Goal: Task Accomplishment & Management: Complete application form

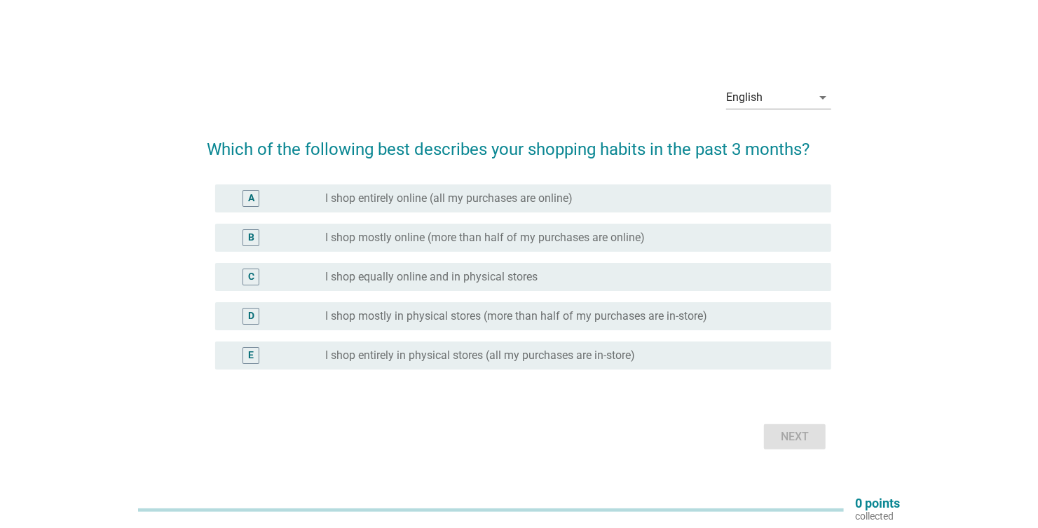
click at [252, 316] on div "D" at bounding box center [251, 315] width 6 height 15
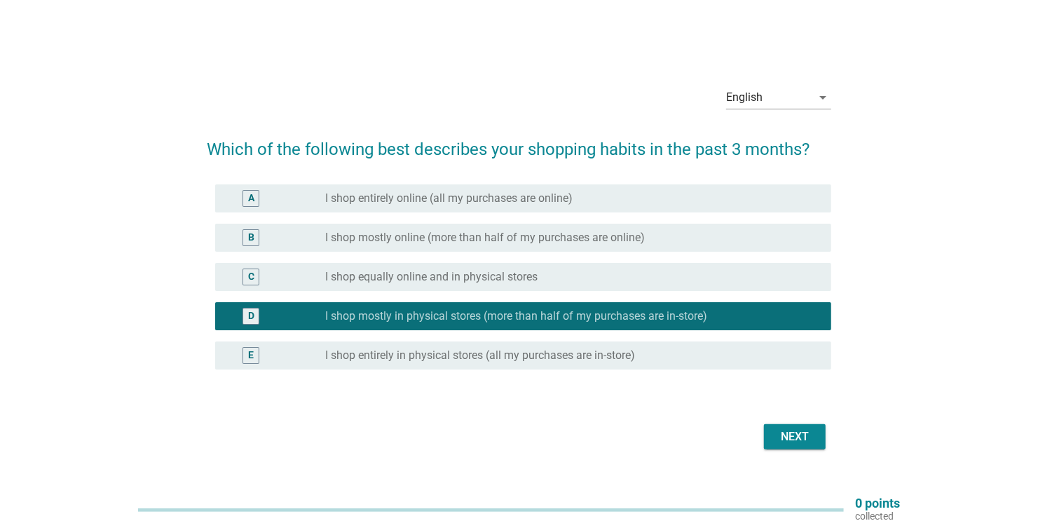
click at [799, 432] on div "Next" at bounding box center [794, 436] width 39 height 17
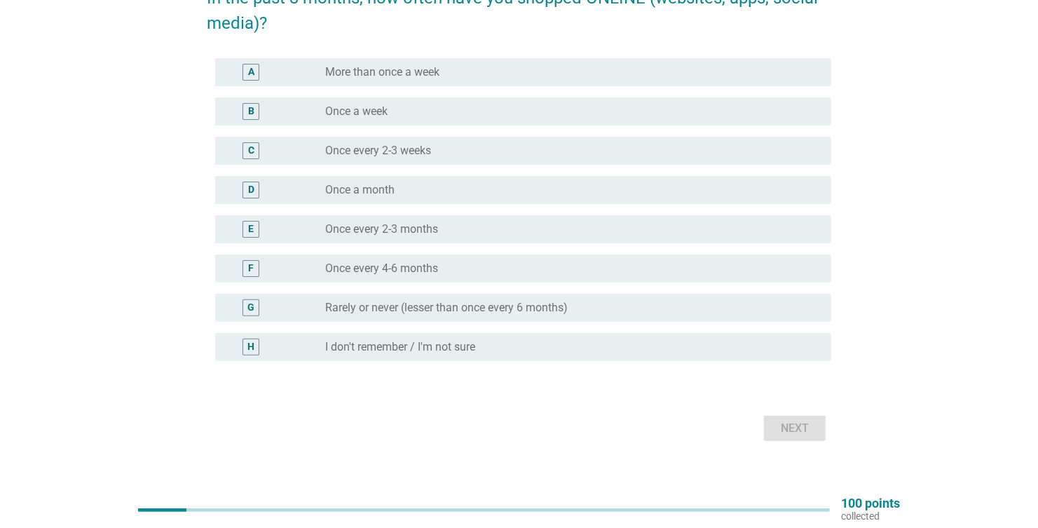
scroll to position [69, 0]
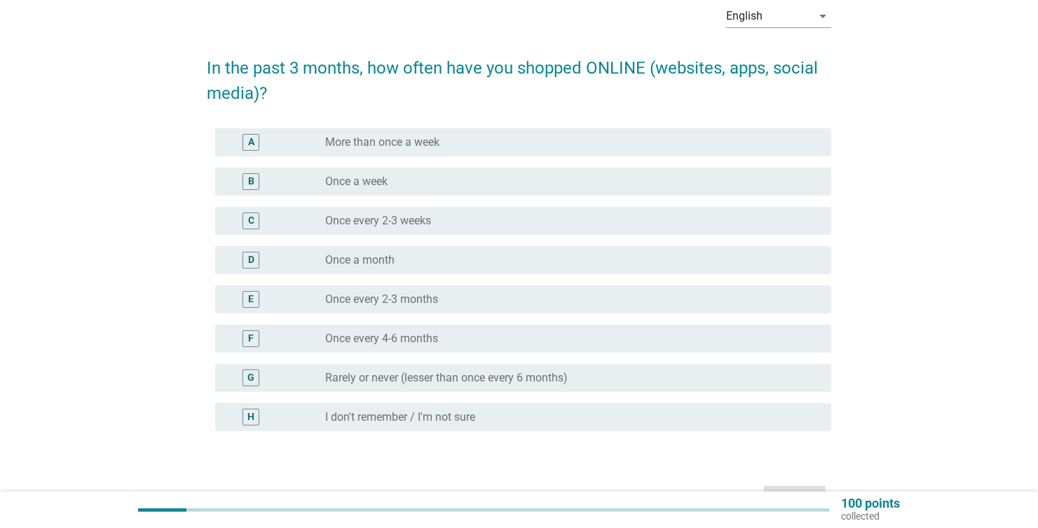
click at [361, 341] on label "Once every 4-6 months" at bounding box center [381, 339] width 113 height 14
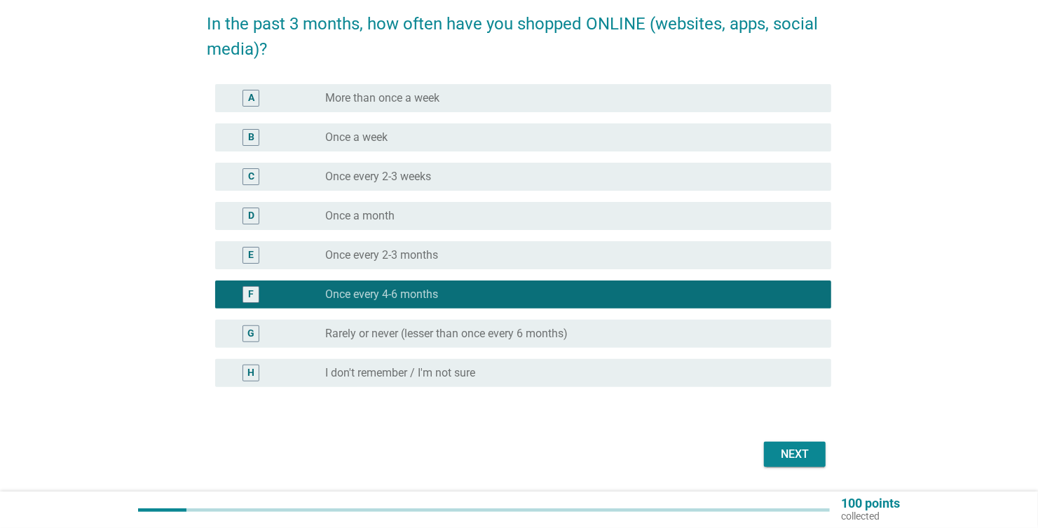
scroll to position [156, 0]
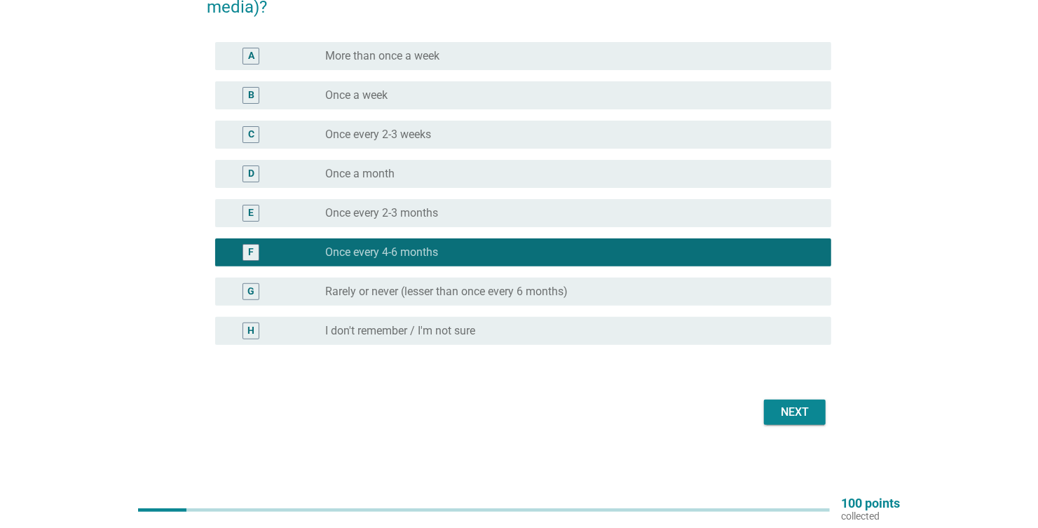
click at [795, 410] on div "Next" at bounding box center [794, 412] width 39 height 17
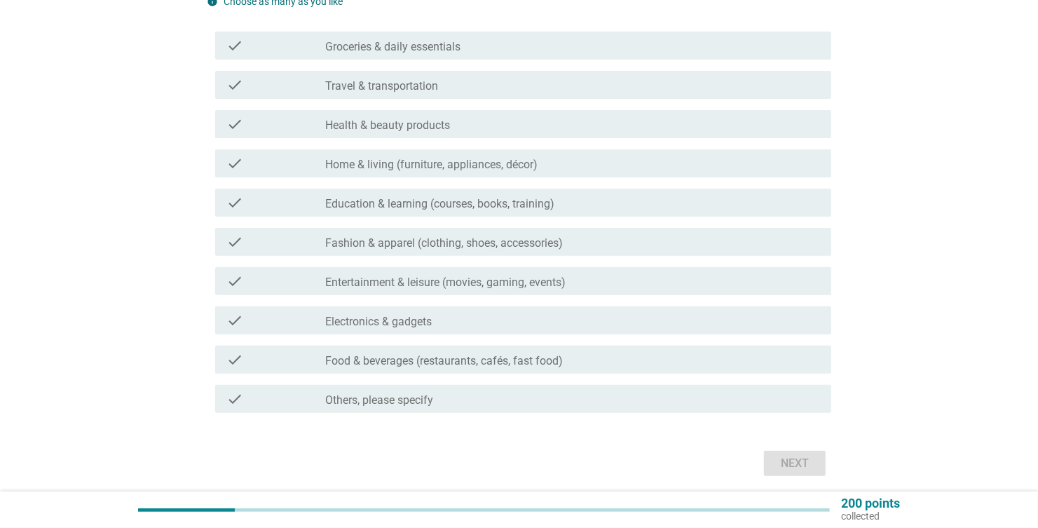
scroll to position [210, 0]
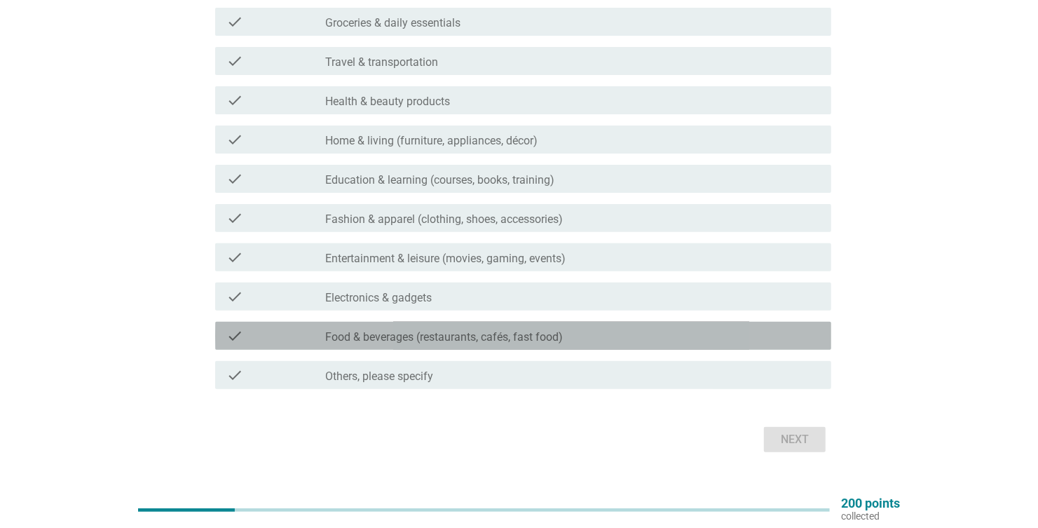
click at [305, 337] on div "check" at bounding box center [275, 335] width 99 height 17
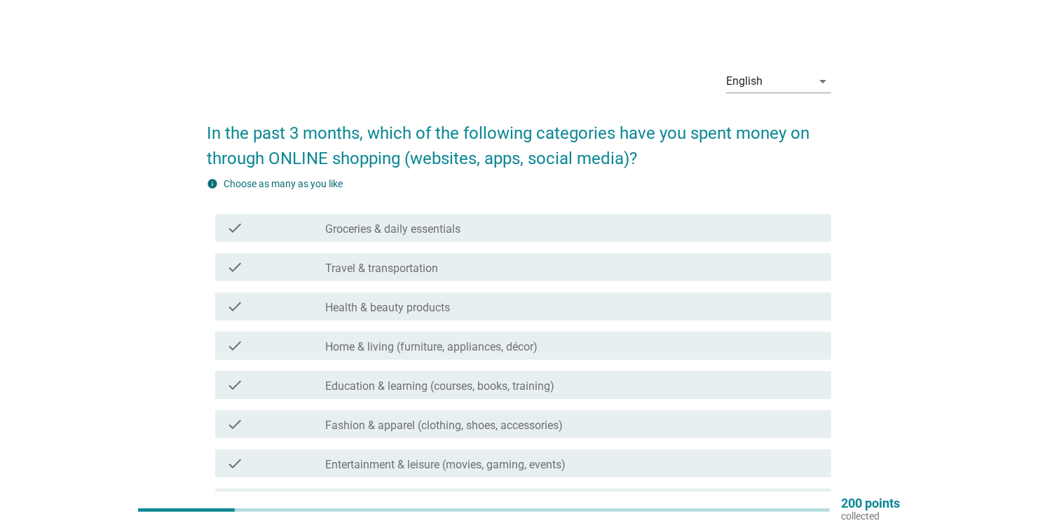
scroll to position [0, 0]
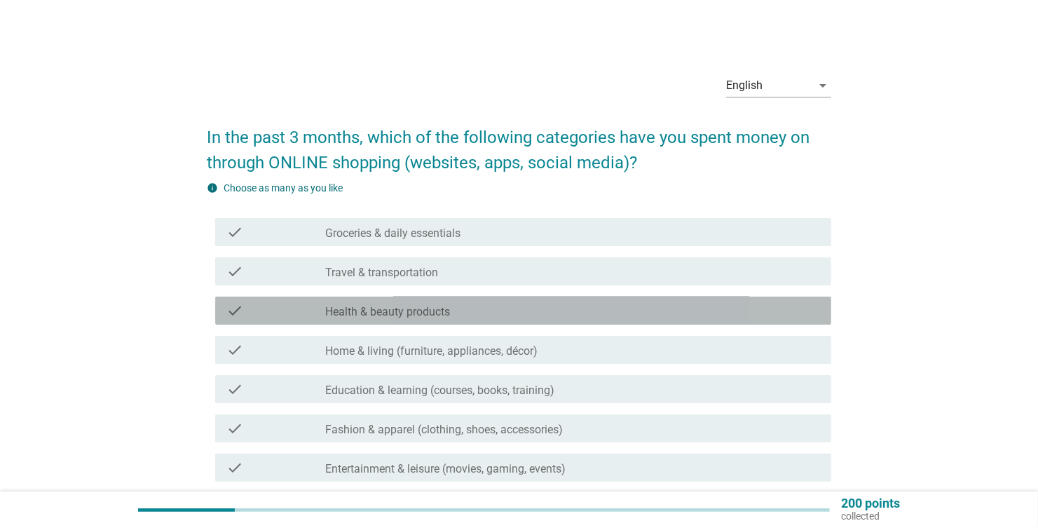
click at [331, 311] on label "Health & beauty products" at bounding box center [387, 312] width 125 height 14
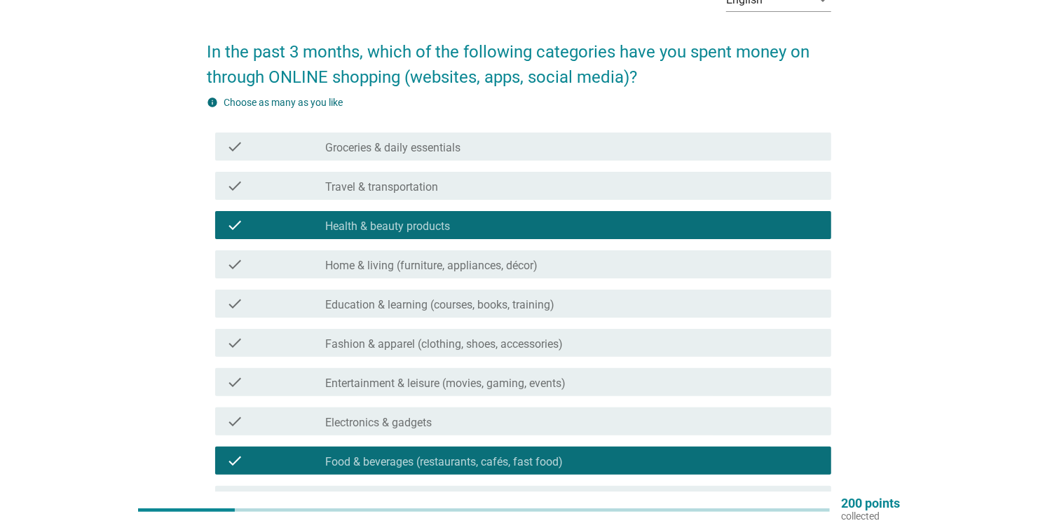
scroll to position [69, 0]
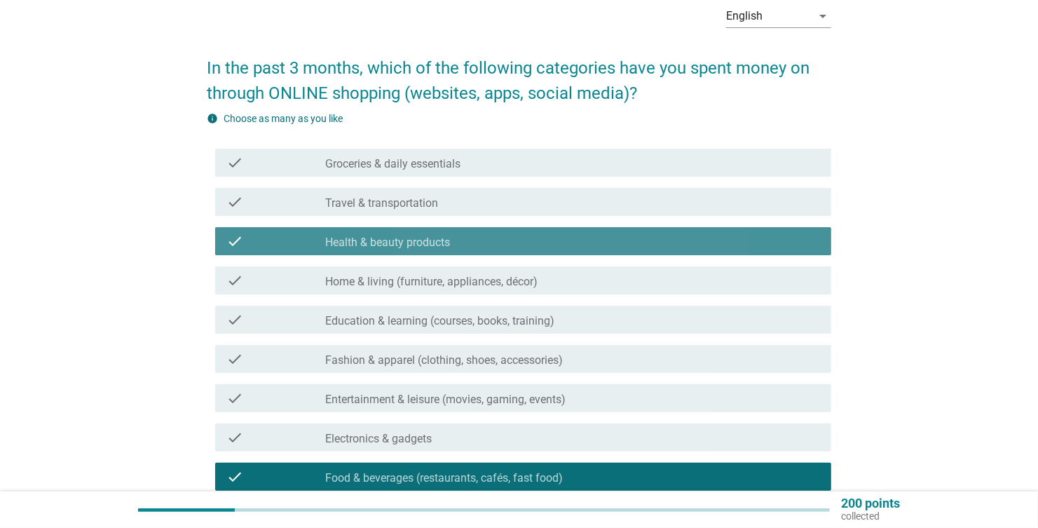
click at [247, 235] on div "check" at bounding box center [275, 241] width 99 height 17
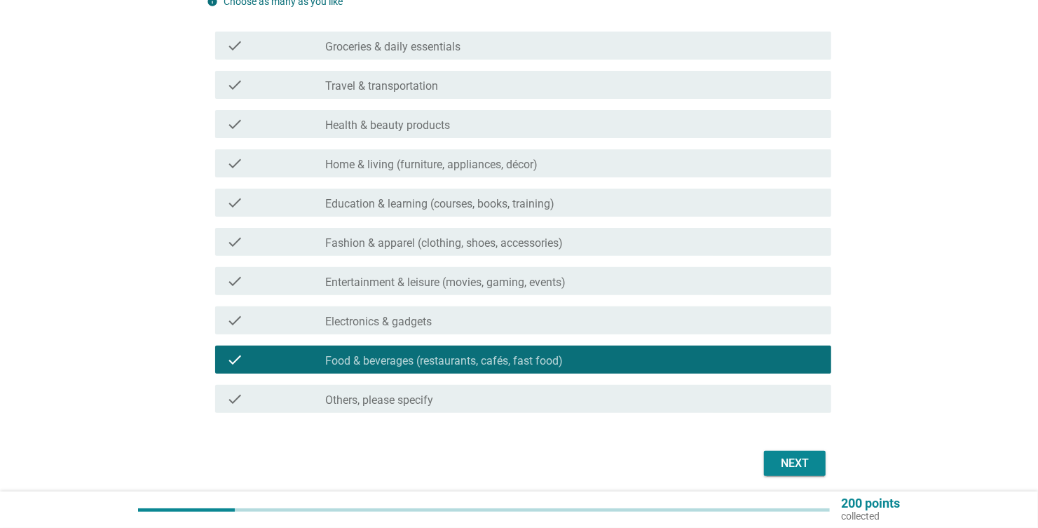
scroll to position [210, 0]
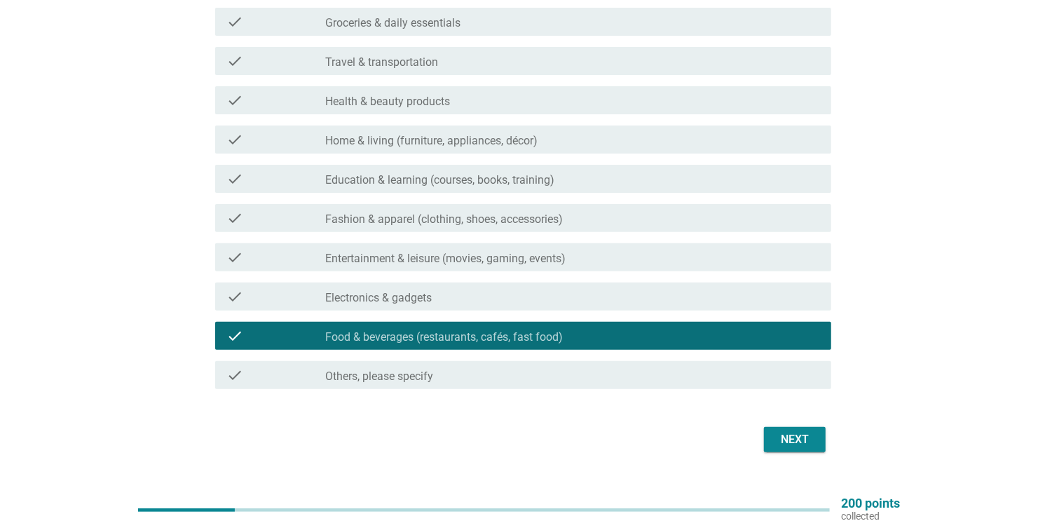
click at [806, 442] on div "Next" at bounding box center [794, 439] width 39 height 17
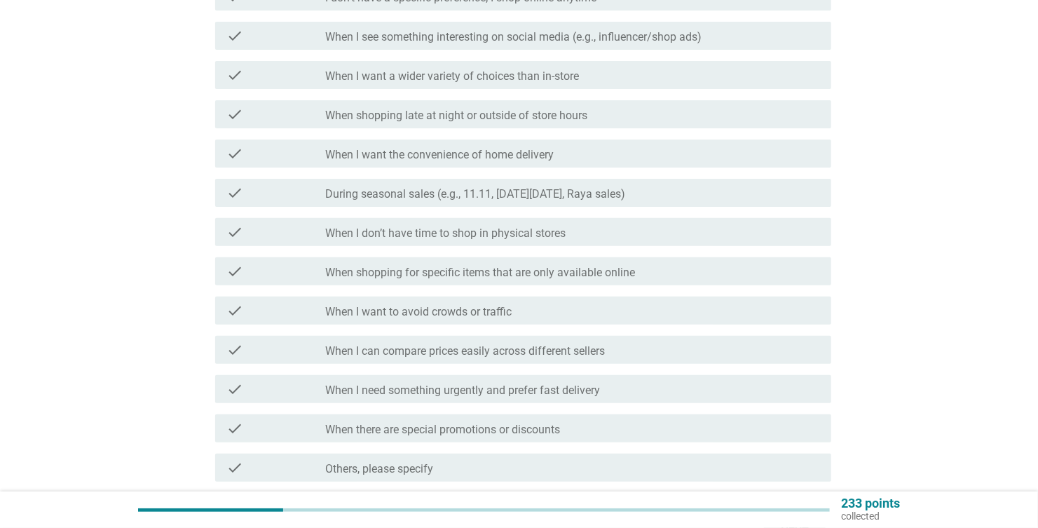
scroll to position [0, 0]
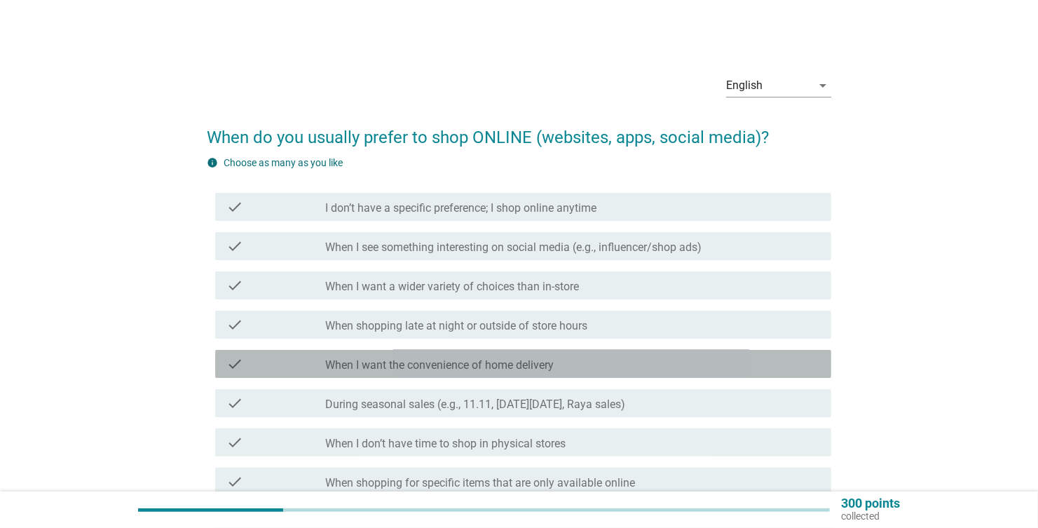
click at [303, 361] on div "check" at bounding box center [275, 363] width 99 height 17
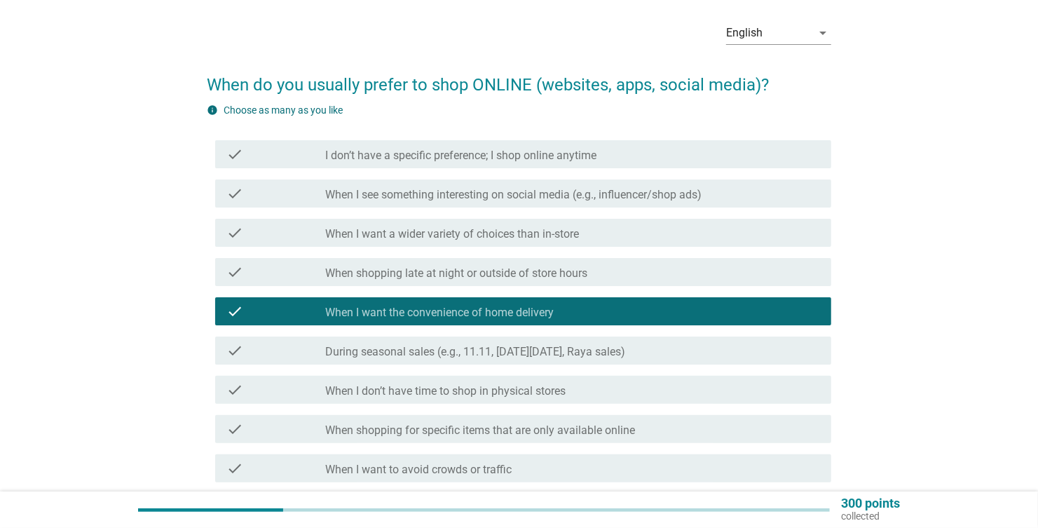
scroll to position [50, 0]
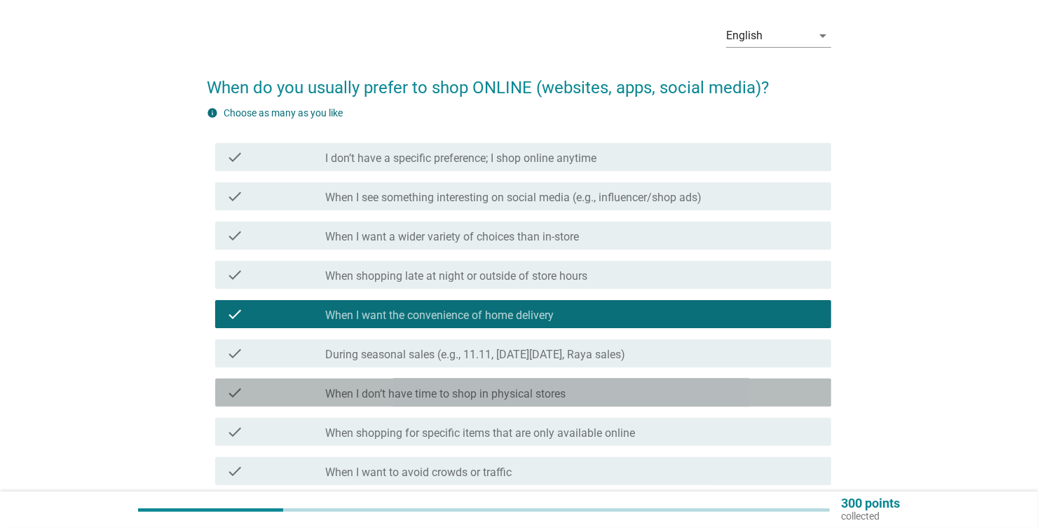
click at [348, 384] on div "check_box_outline_blank When I don’t have time to shop in physical stores" at bounding box center [572, 392] width 495 height 17
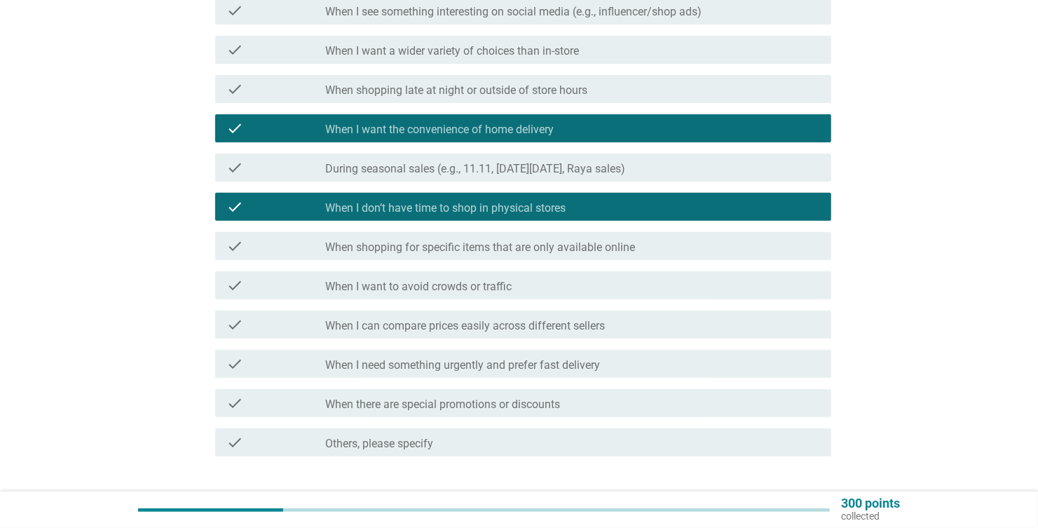
scroll to position [260, 0]
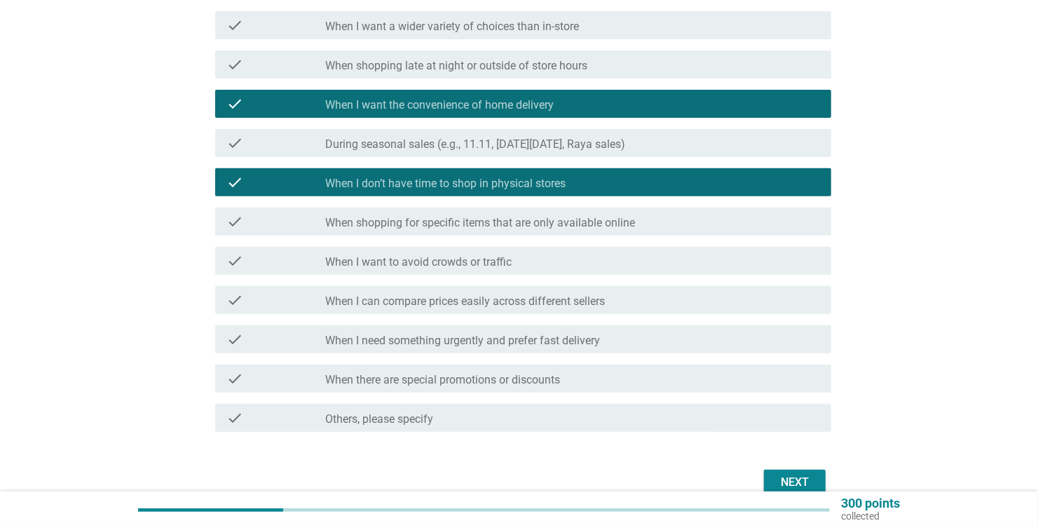
click at [804, 475] on div "Next" at bounding box center [794, 482] width 39 height 17
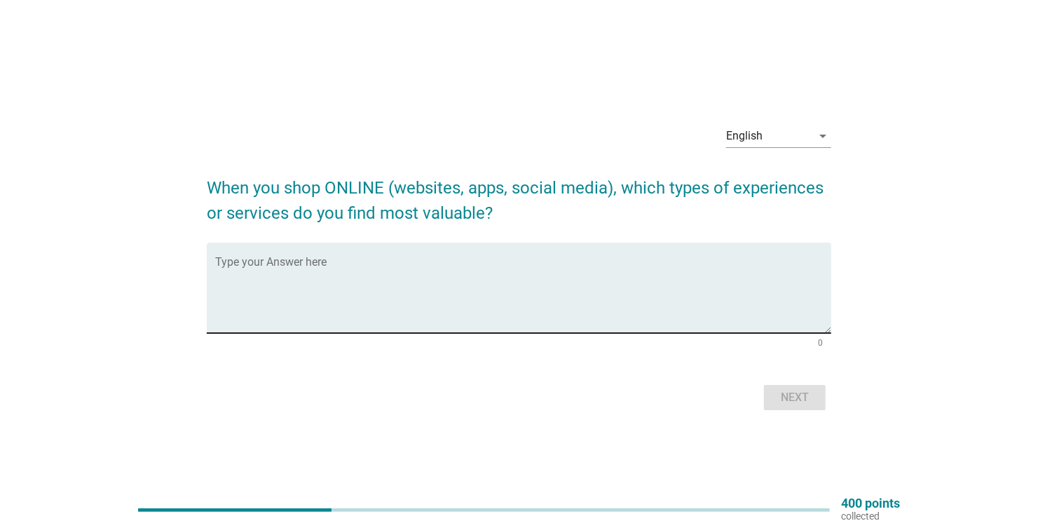
click at [272, 303] on textarea "Type your Answer here" at bounding box center [523, 296] width 616 height 74
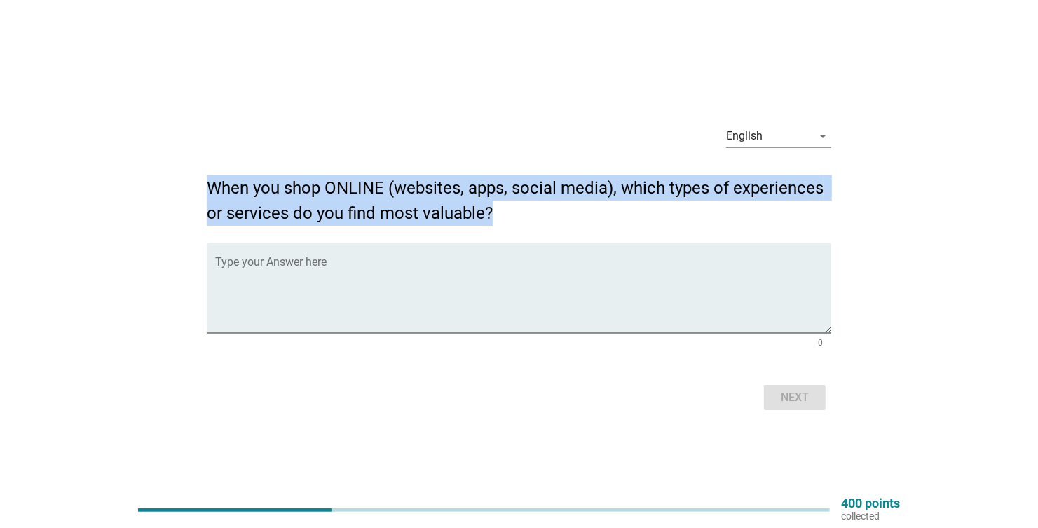
drag, startPoint x: 210, startPoint y: 186, endPoint x: 498, endPoint y: 209, distance: 289.0
click at [498, 209] on h2 "When you shop ONLINE (websites, apps, social media), which types of experiences…" at bounding box center [519, 193] width 625 height 64
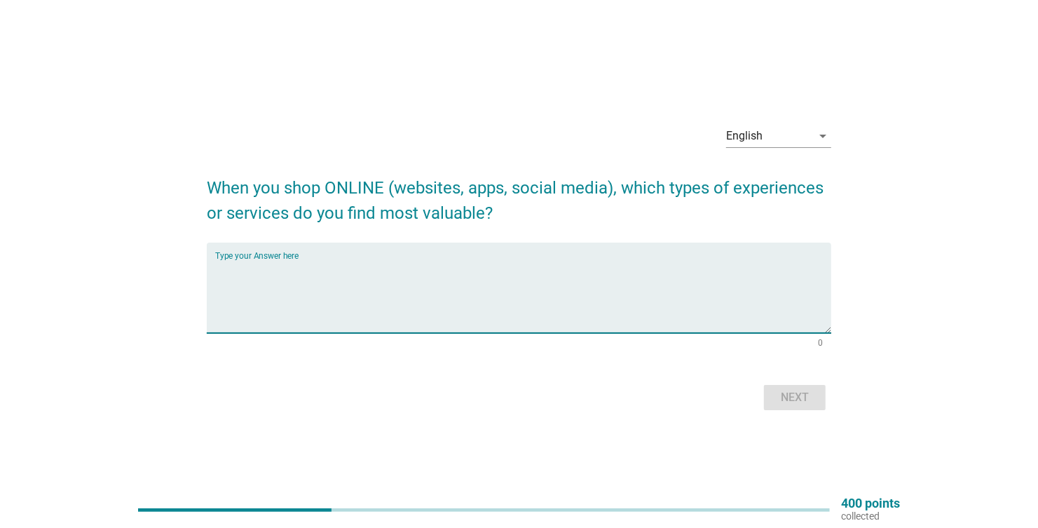
click at [280, 297] on textarea "Type your Answer here" at bounding box center [523, 296] width 616 height 74
type textarea "U"
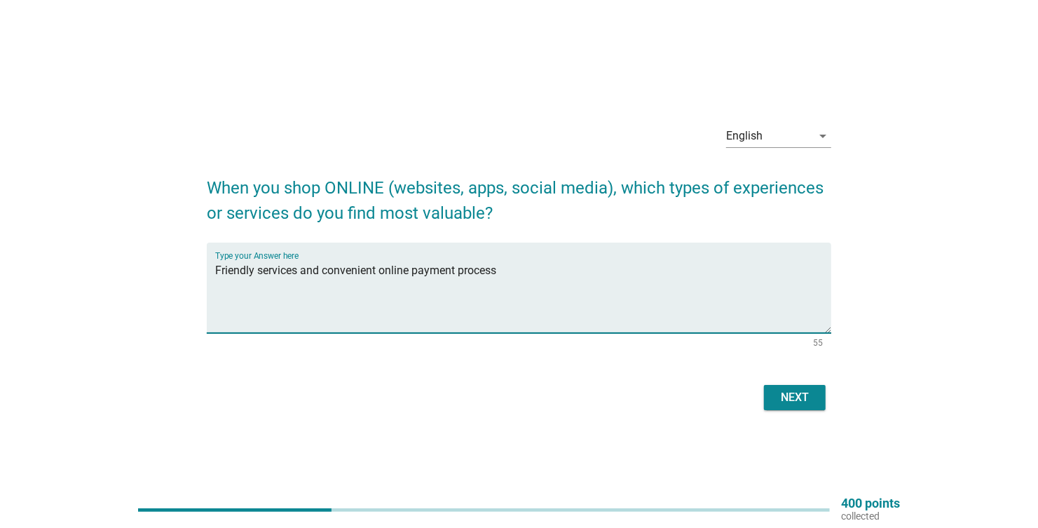
drag, startPoint x: 504, startPoint y: 268, endPoint x: 212, endPoint y: 275, distance: 291.7
click at [212, 275] on div "Type your Answer here Friendly services and convenient online payment process" at bounding box center [519, 288] width 625 height 90
type textarea "I like convenient reliable and dependable delivery service and also payment pro…"
click at [791, 390] on div "Next" at bounding box center [794, 397] width 39 height 17
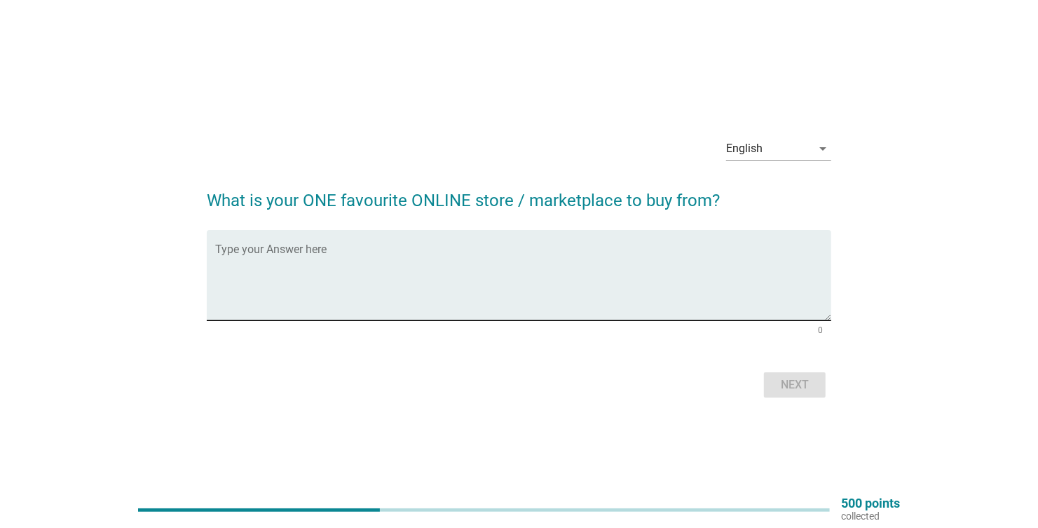
click at [304, 266] on textarea "Type your Answer here" at bounding box center [523, 284] width 616 height 74
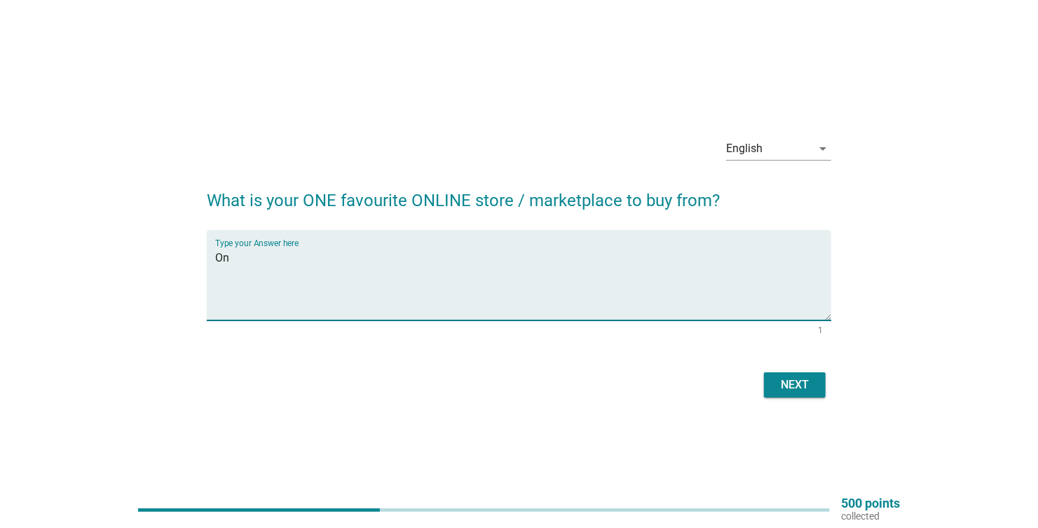
type textarea "O"
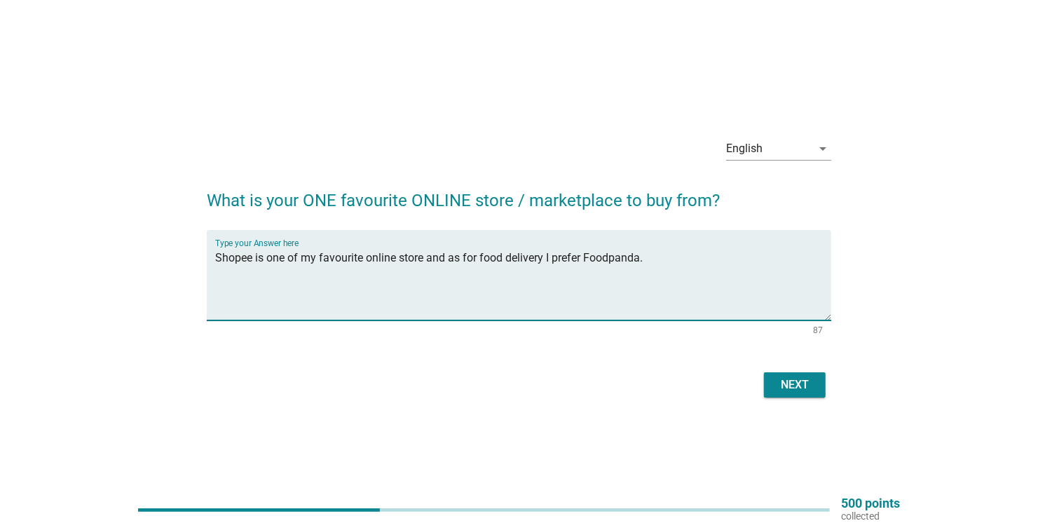
type textarea "Shopee is one of my favourite online store and as for food delivery I prefer Fo…"
drag, startPoint x: 335, startPoint y: 261, endPoint x: 300, endPoint y: 355, distance: 100.3
click at [300, 355] on form "What is your ONE favourite ONLINE store / marketplace to buy from? Type your An…" at bounding box center [519, 288] width 625 height 228
click at [778, 384] on div "Next" at bounding box center [794, 384] width 39 height 17
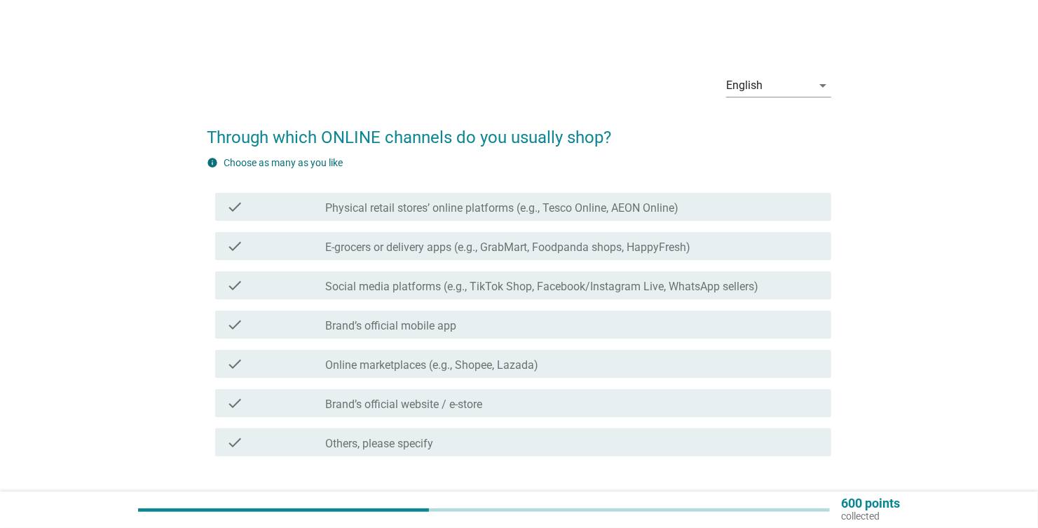
click at [139, 234] on div "English arrow_drop_down Through which ONLINE channels do you usually shop? info…" at bounding box center [519, 293] width 971 height 483
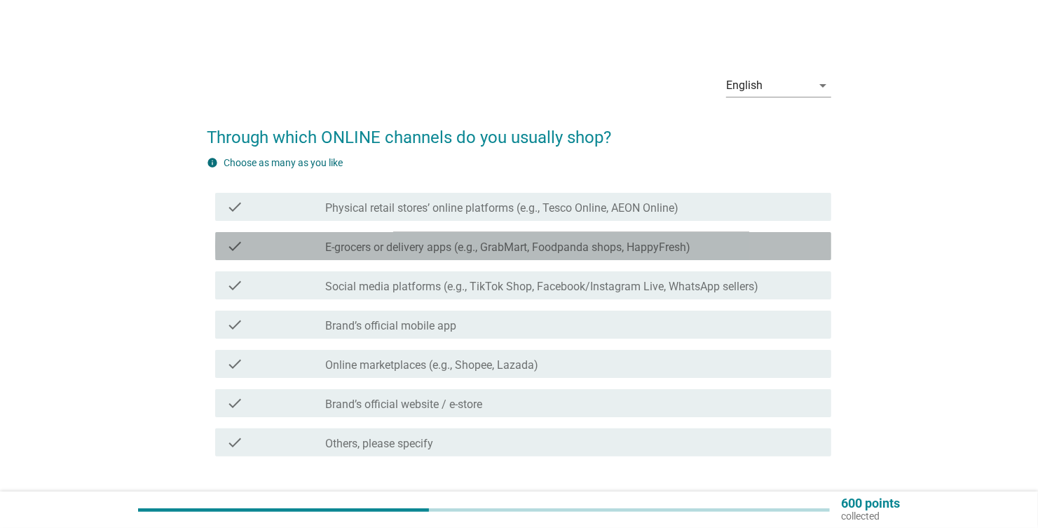
click at [341, 247] on label "E-grocers or delivery apps (e.g., GrabMart, Foodpanda shops, HappyFresh)" at bounding box center [507, 247] width 365 height 14
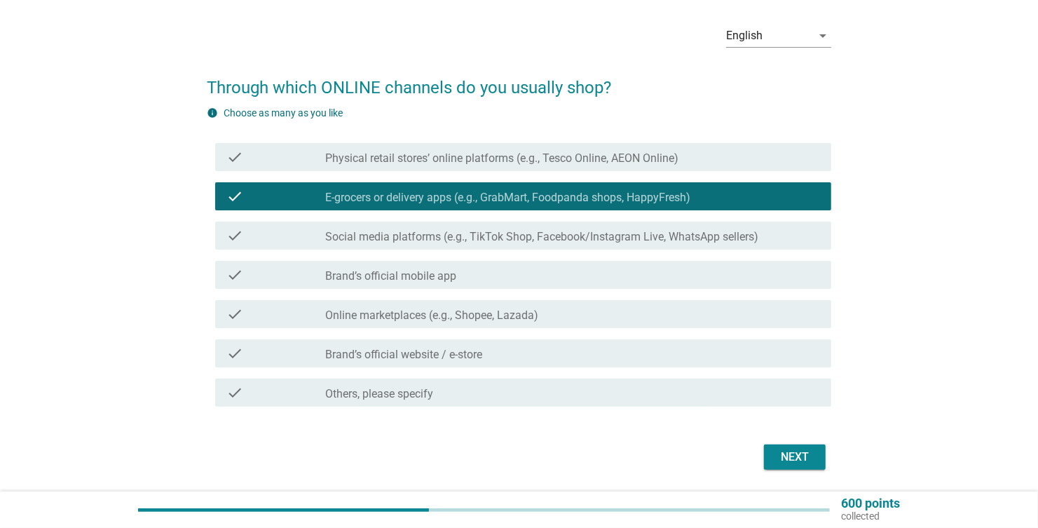
scroll to position [69, 0]
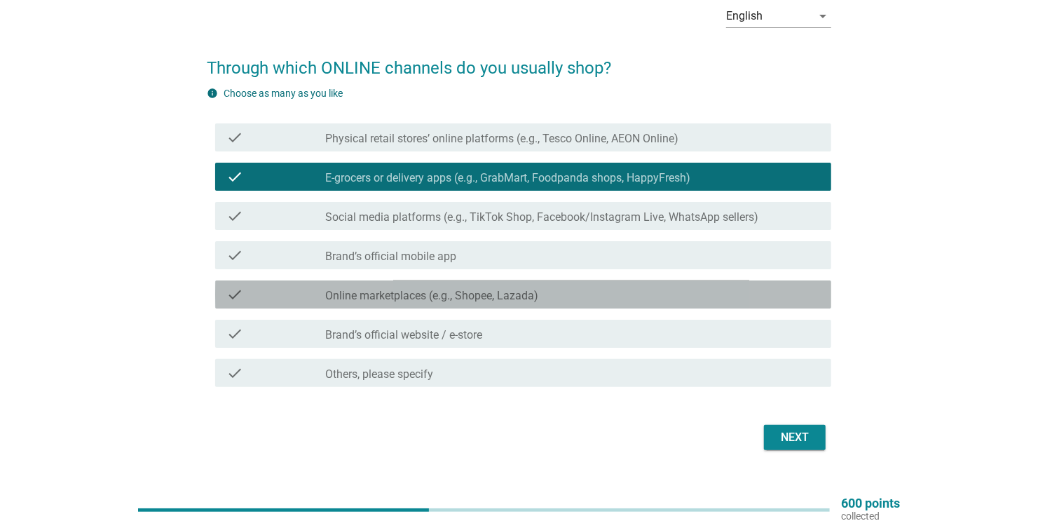
click at [385, 294] on label "Online marketplaces (e.g., Shopee, Lazada)" at bounding box center [431, 296] width 213 height 14
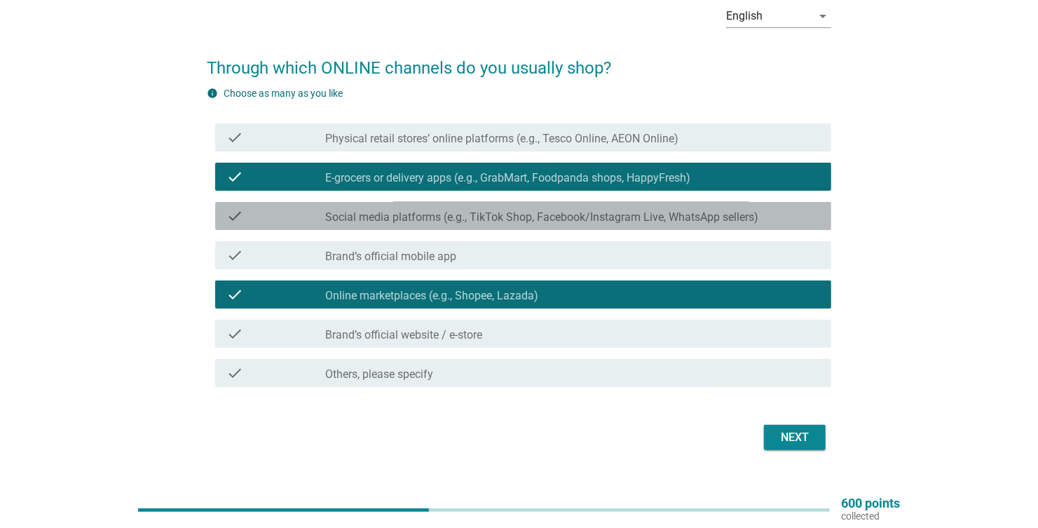
click at [483, 219] on label "Social media platforms (e.g., TikTok Shop, Facebook/Instagram Live, WhatsApp se…" at bounding box center [541, 217] width 433 height 14
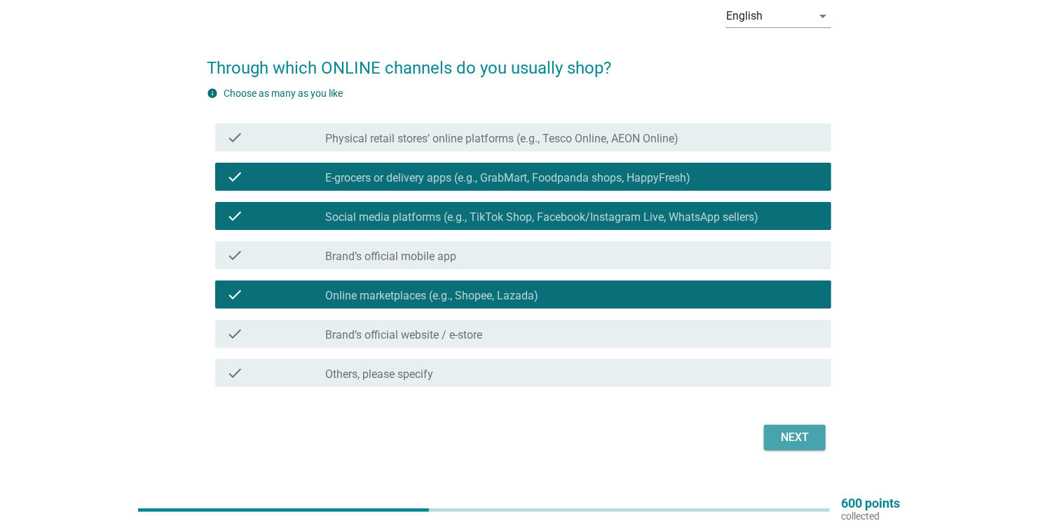
click at [783, 433] on div "Next" at bounding box center [794, 437] width 39 height 17
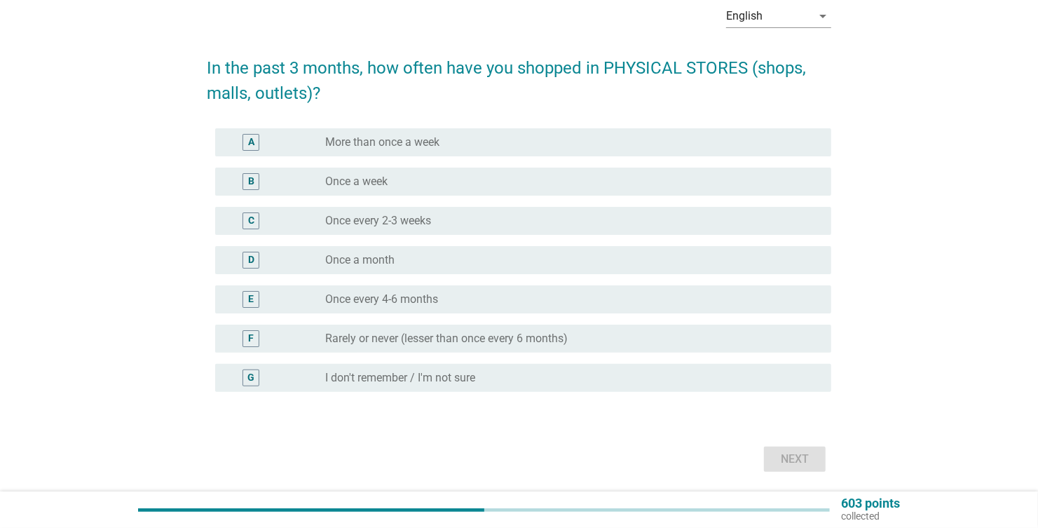
scroll to position [0, 0]
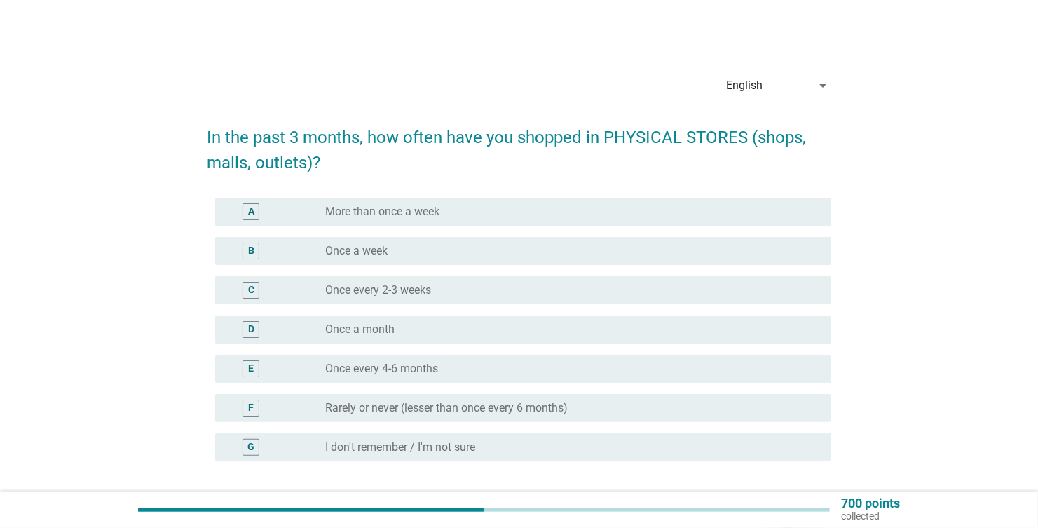
click at [332, 292] on label "Once every 2-3 weeks" at bounding box center [378, 290] width 106 height 14
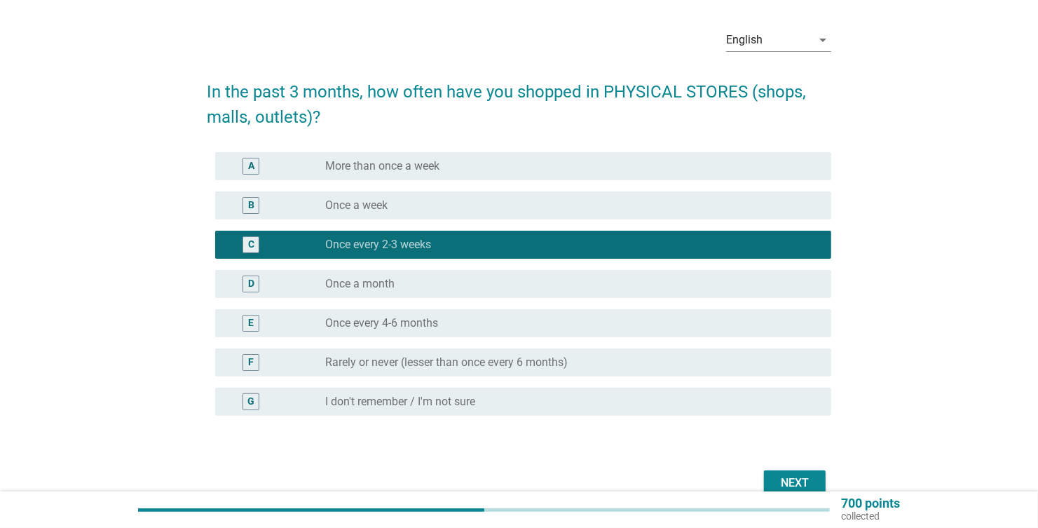
scroll to position [69, 0]
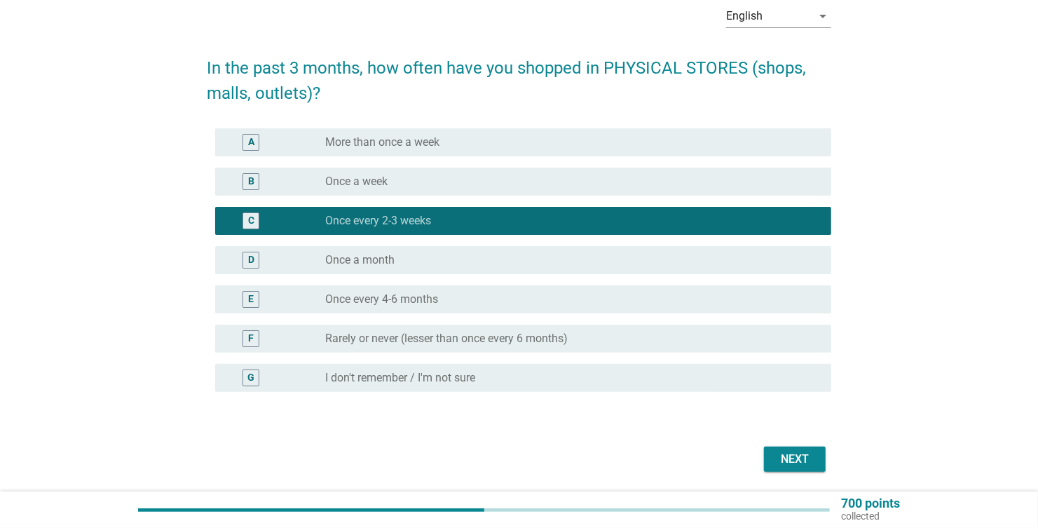
click at [802, 451] on div "Next" at bounding box center [794, 459] width 39 height 17
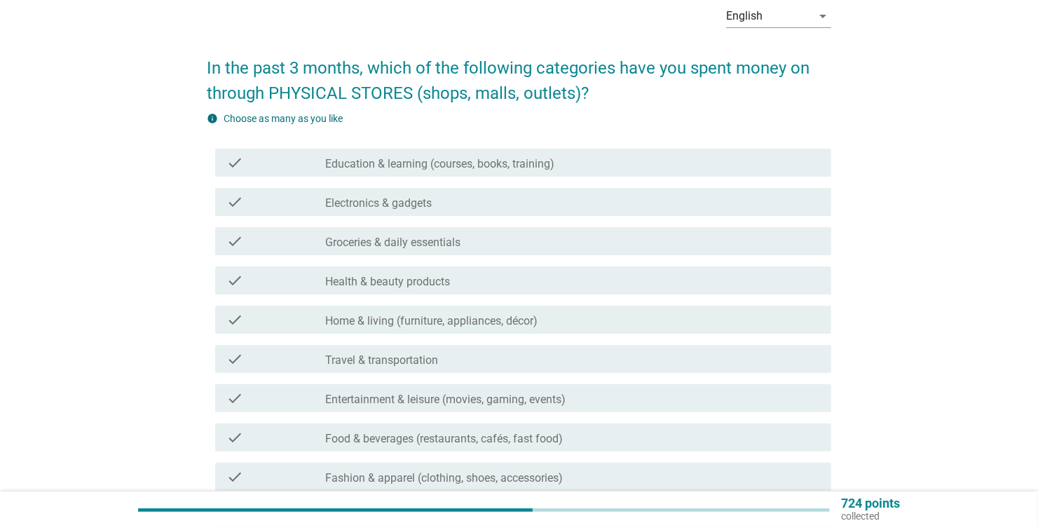
scroll to position [0, 0]
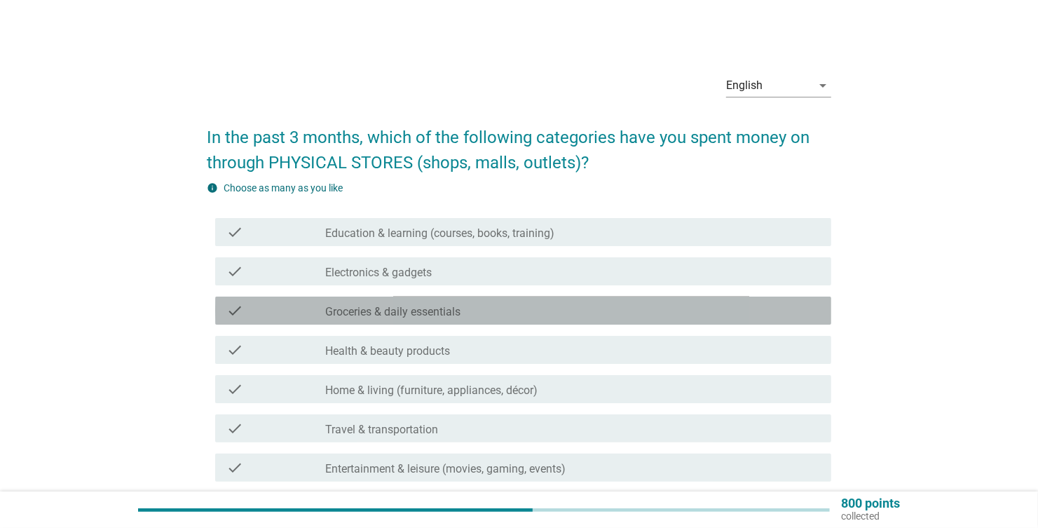
click at [305, 308] on div "check" at bounding box center [275, 310] width 99 height 17
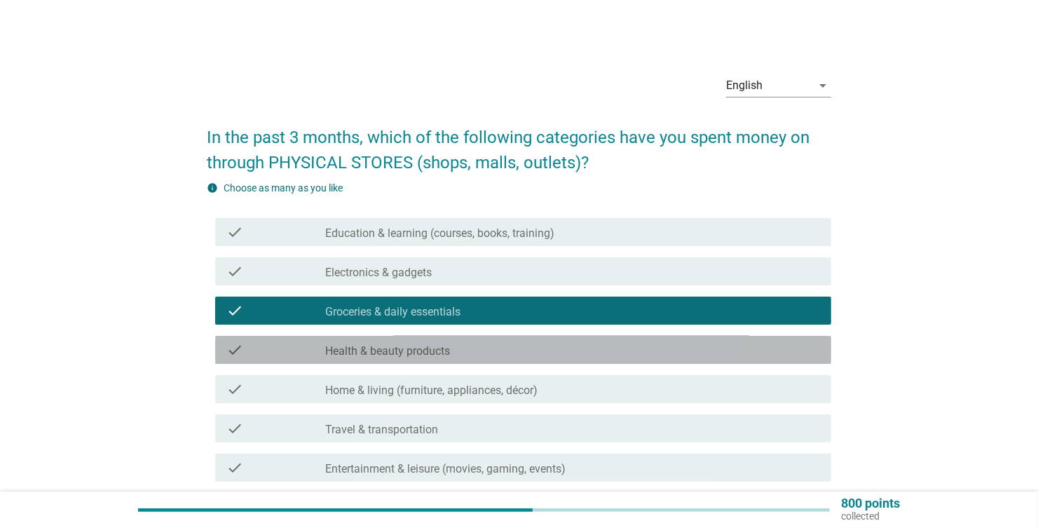
click at [271, 352] on div "check" at bounding box center [275, 349] width 99 height 17
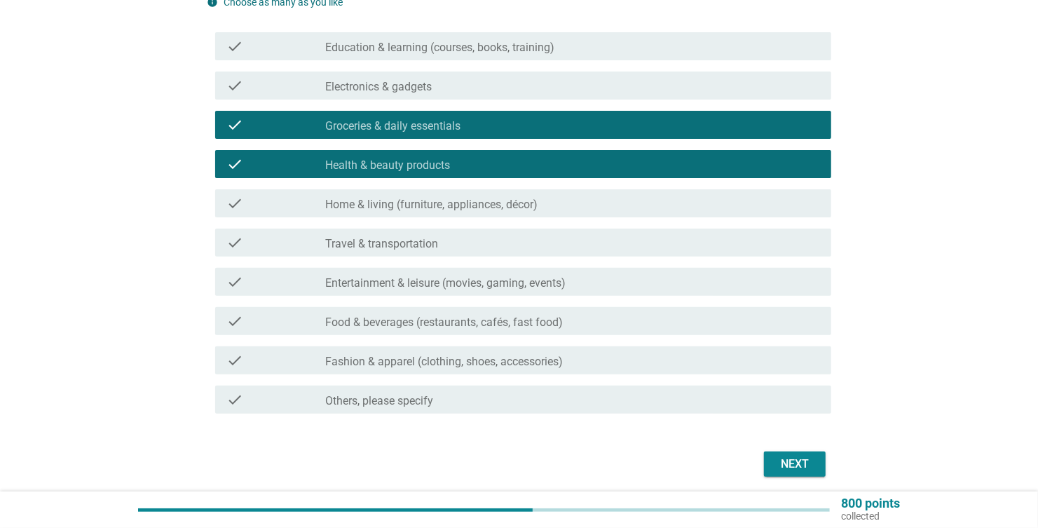
scroll to position [210, 0]
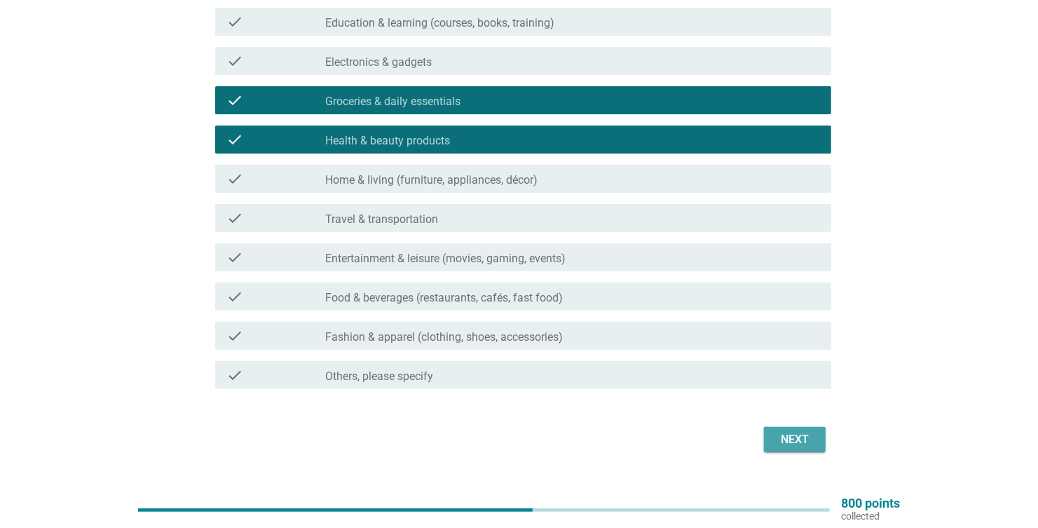
click at [780, 433] on div "Next" at bounding box center [794, 439] width 39 height 17
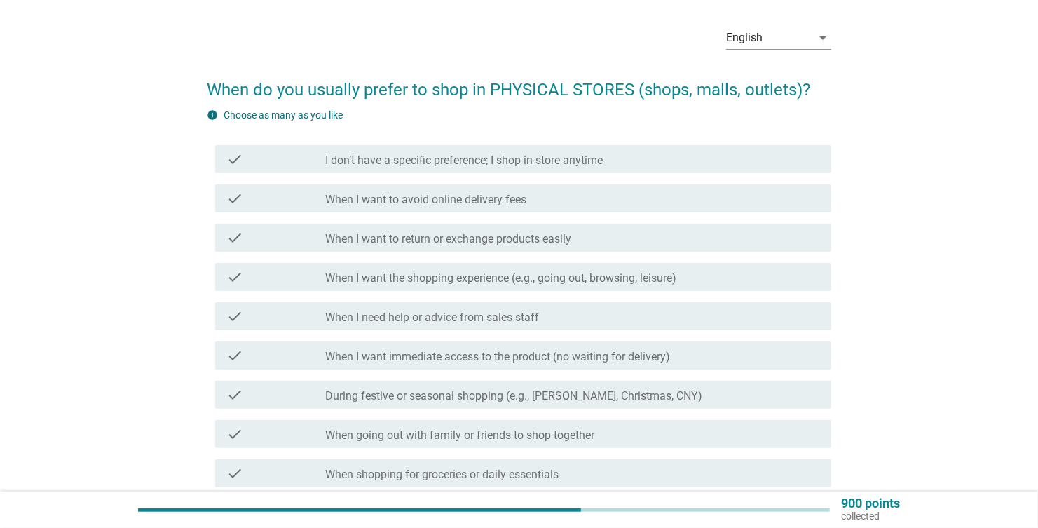
scroll to position [139, 0]
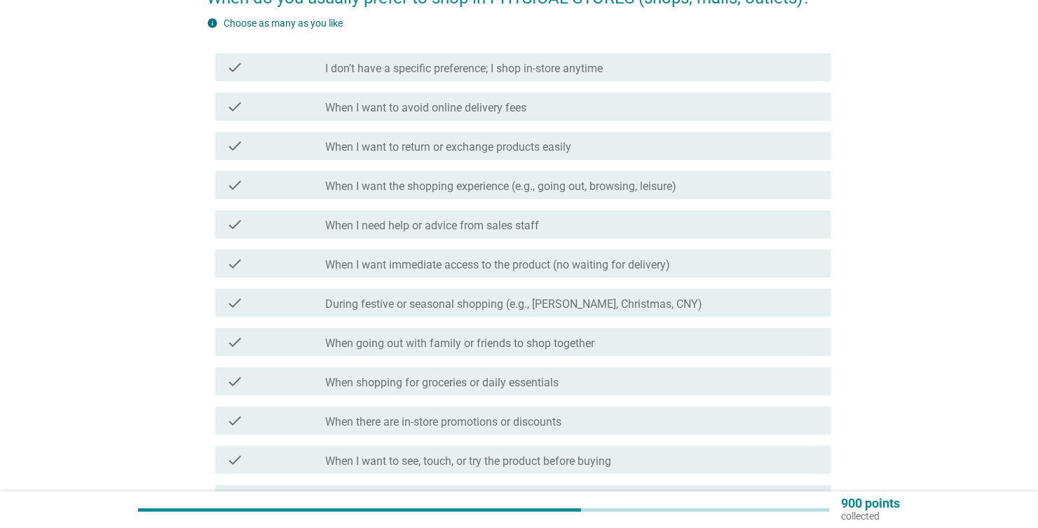
click at [306, 374] on div "check" at bounding box center [275, 381] width 99 height 17
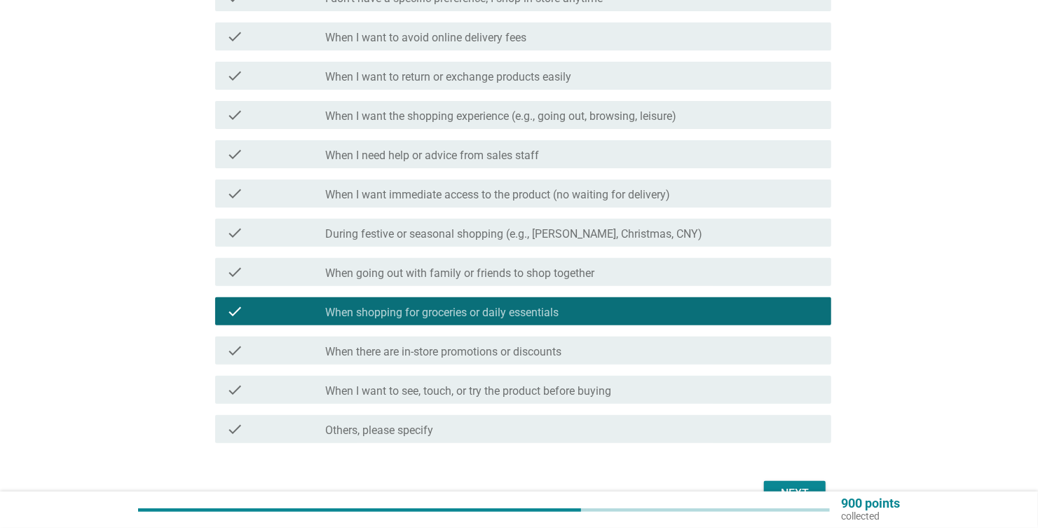
scroll to position [210, 0]
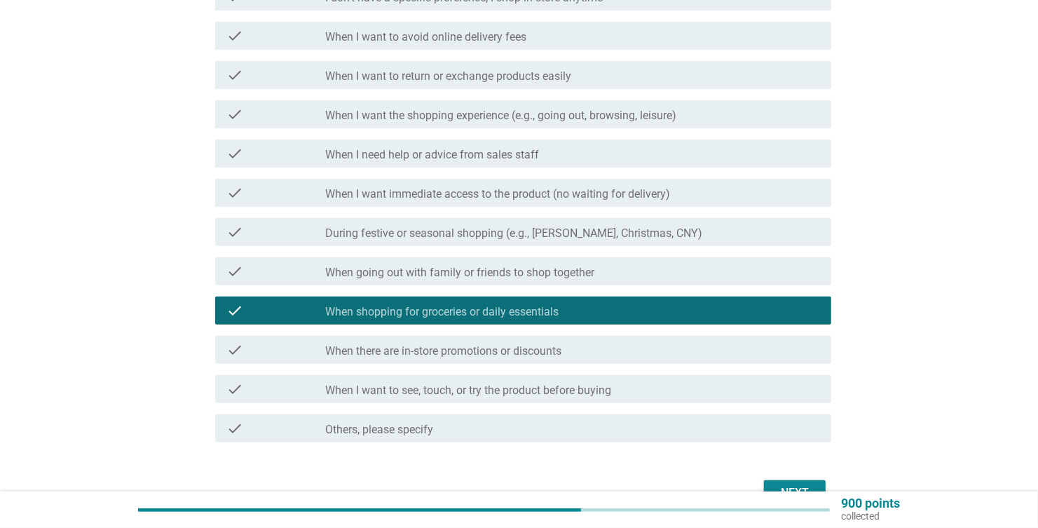
click at [385, 193] on label "When I want immediate access to the product (no waiting for delivery)" at bounding box center [497, 194] width 345 height 14
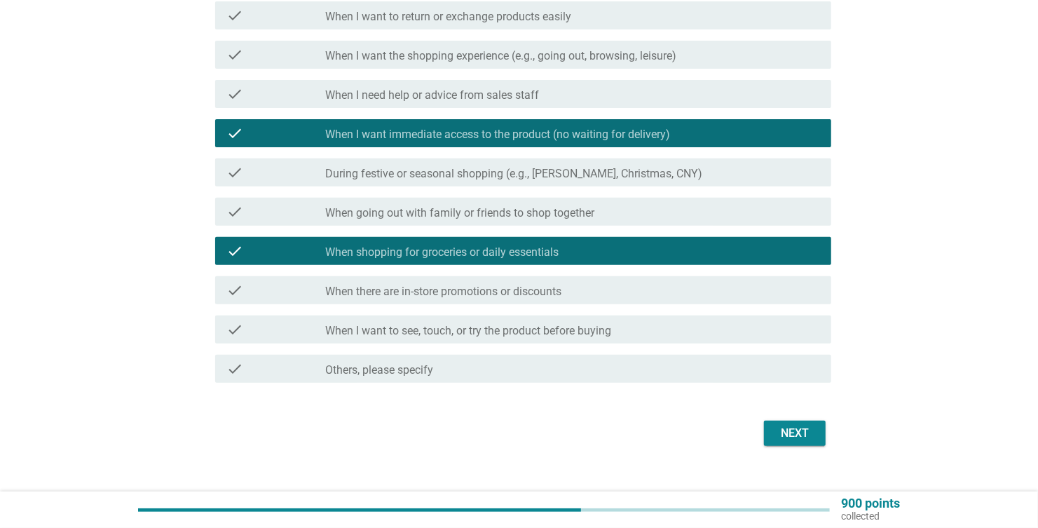
scroll to position [280, 0]
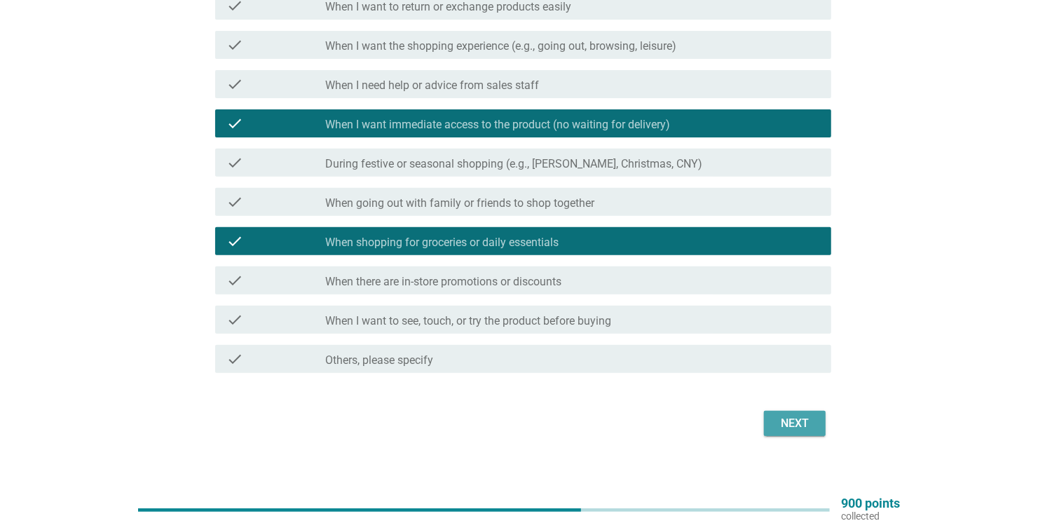
click at [809, 423] on div "Next" at bounding box center [794, 423] width 39 height 17
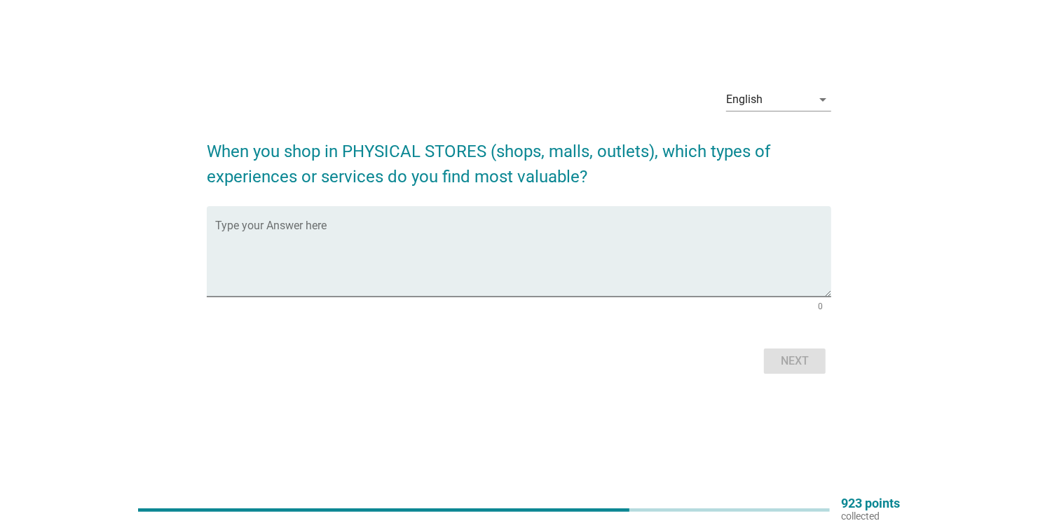
scroll to position [0, 0]
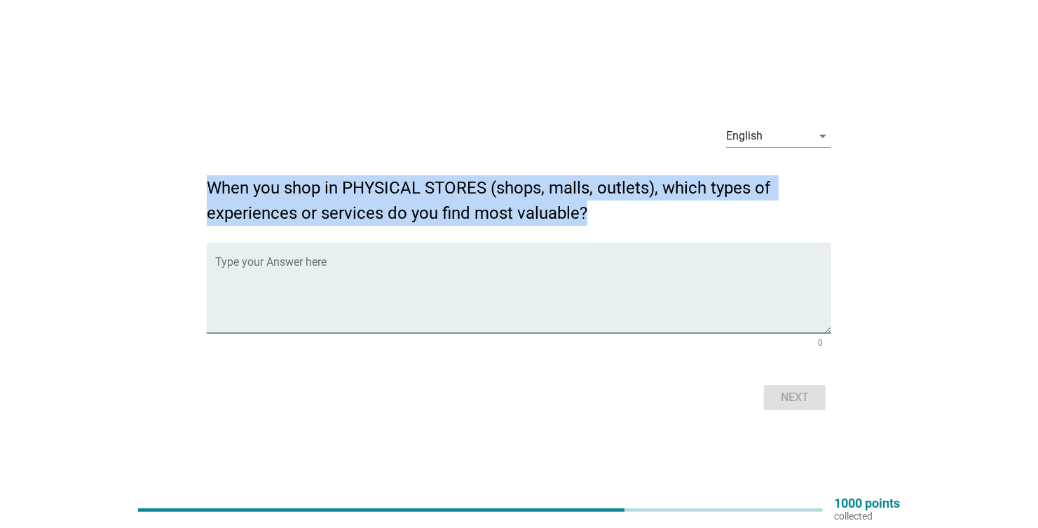
drag, startPoint x: 210, startPoint y: 188, endPoint x: 587, endPoint y: 210, distance: 377.7
click at [587, 210] on h2 "When you shop in PHYSICAL STORES (shops, malls, outlets), which types of experi…" at bounding box center [519, 193] width 625 height 64
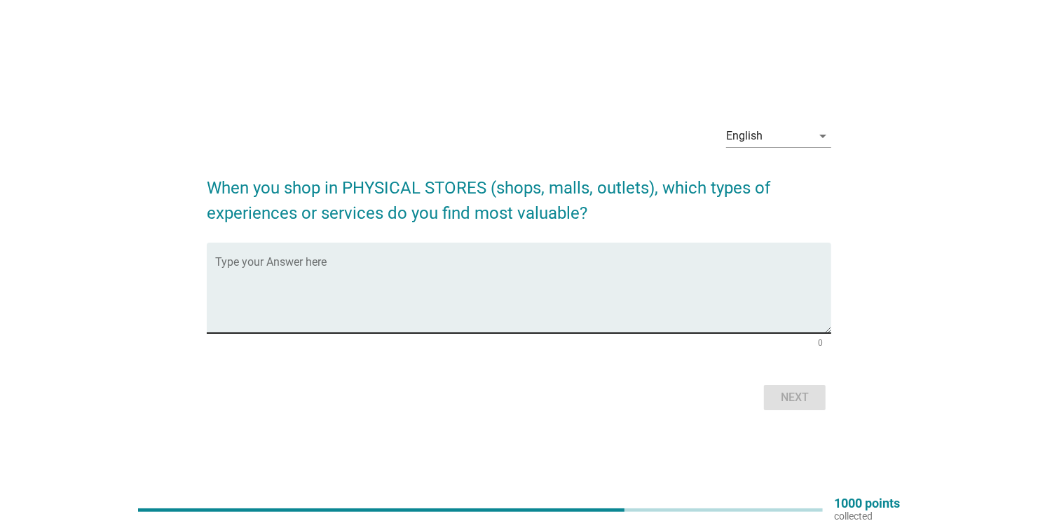
click at [289, 266] on textarea "Type your Answer here" at bounding box center [523, 296] width 616 height 74
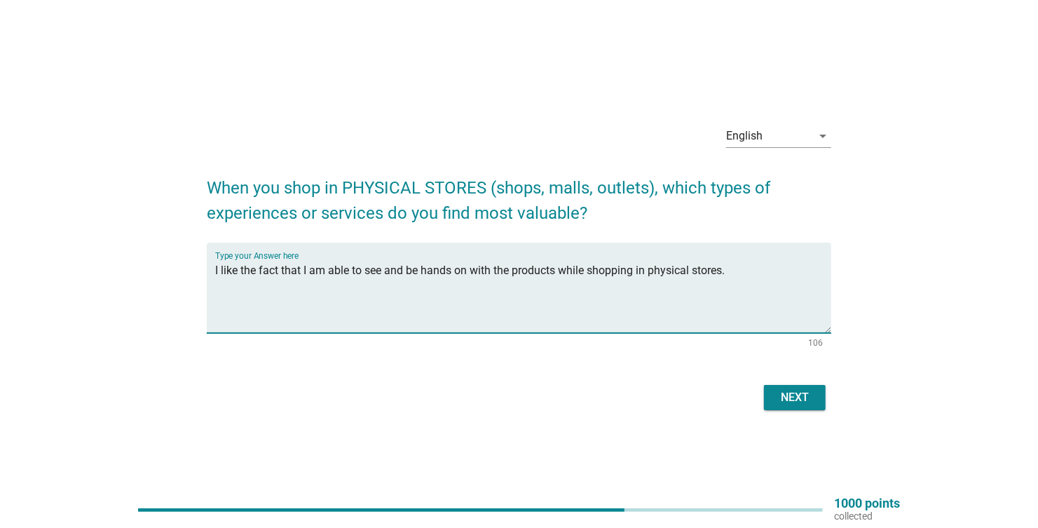
type textarea "I like the fact that I am able to see and be hands on with the products while s…"
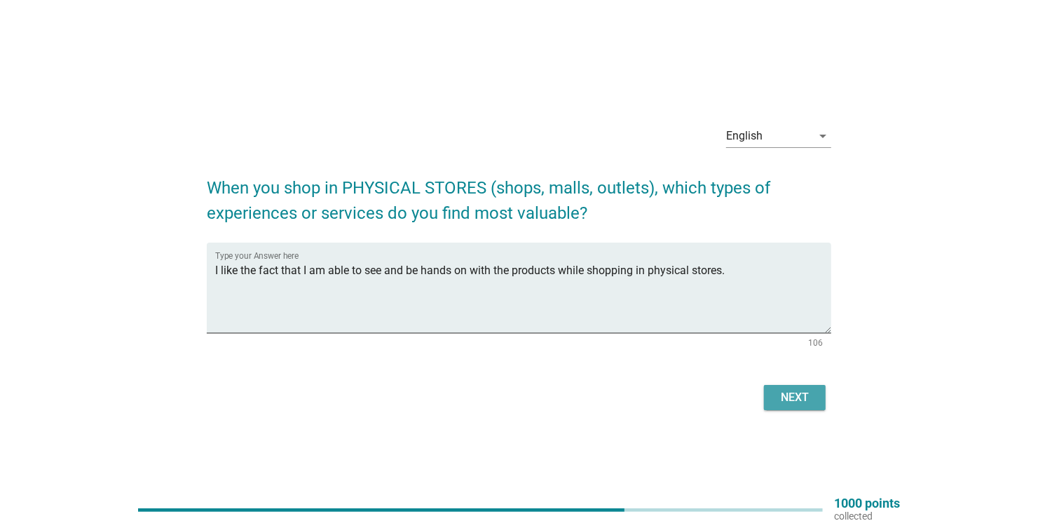
click at [793, 400] on div "Next" at bounding box center [794, 397] width 39 height 17
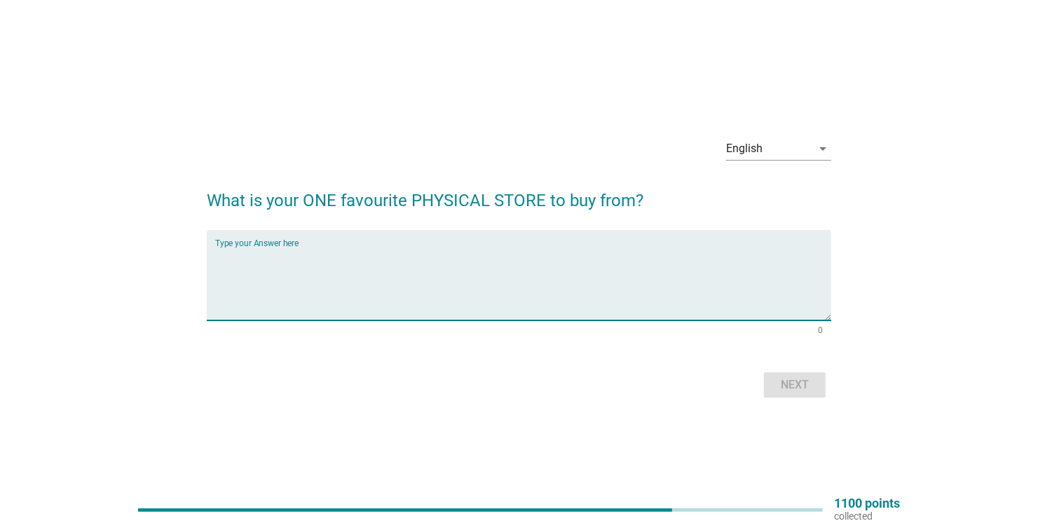
click at [325, 249] on textarea "Type your Answer here" at bounding box center [523, 284] width 616 height 74
click at [343, 258] on textarea "Type your Answer here" at bounding box center [523, 284] width 616 height 74
type textarea "G"
type textarea "S"
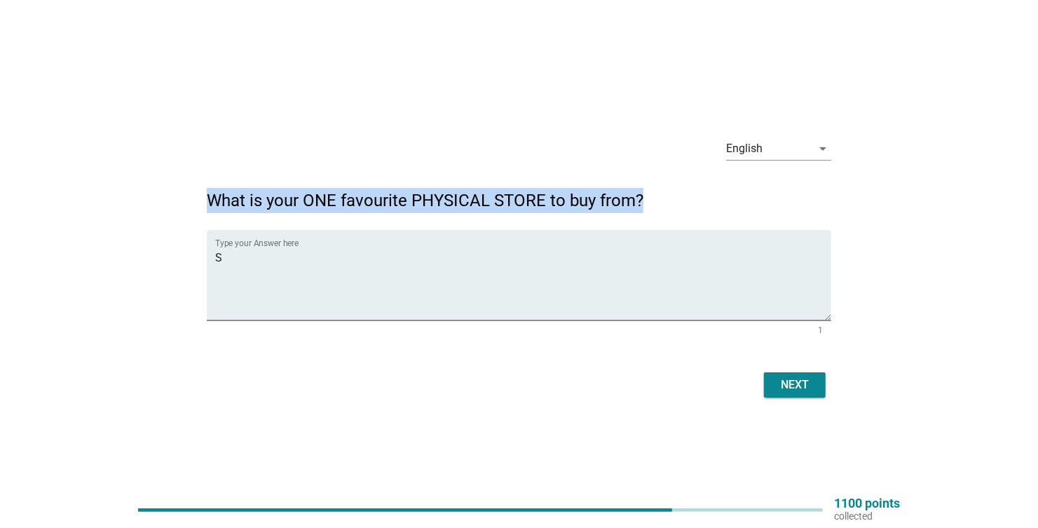
drag, startPoint x: 210, startPoint y: 195, endPoint x: 695, endPoint y: 212, distance: 485.4
click at [695, 212] on h2 "What is your ONE favourite PHYSICAL STORE to buy from?" at bounding box center [519, 193] width 625 height 39
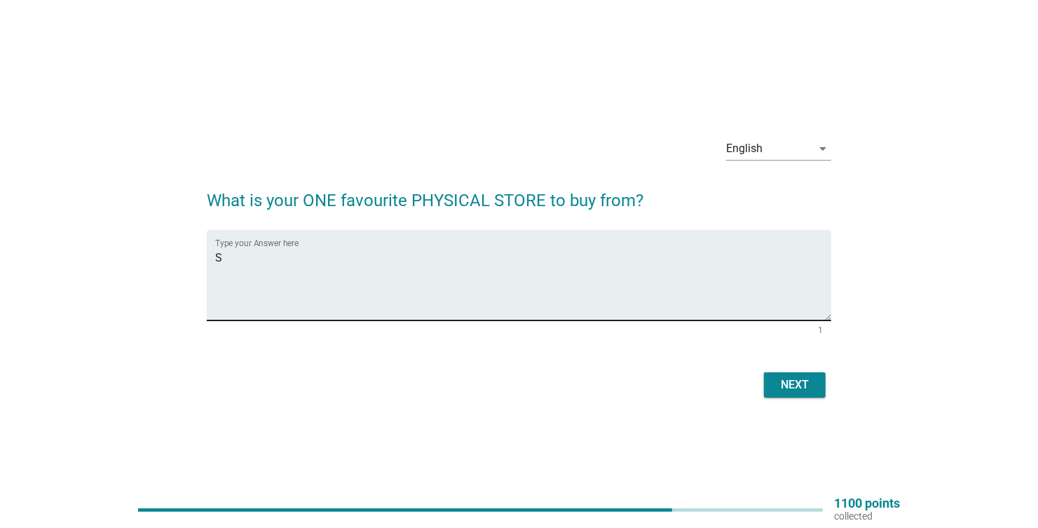
click at [250, 264] on textarea "S" at bounding box center [523, 284] width 616 height 74
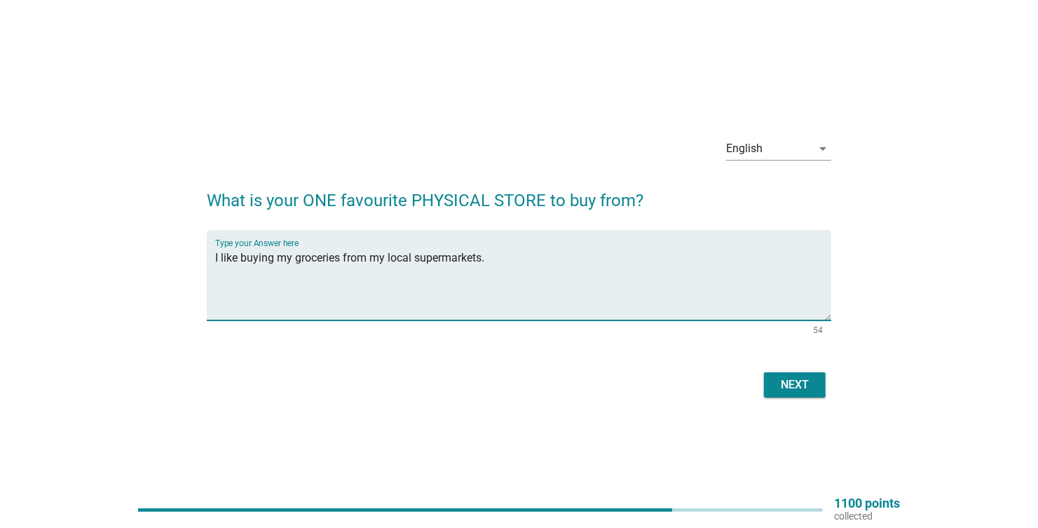
type textarea "I like buying my groceries from my local supermarkets."
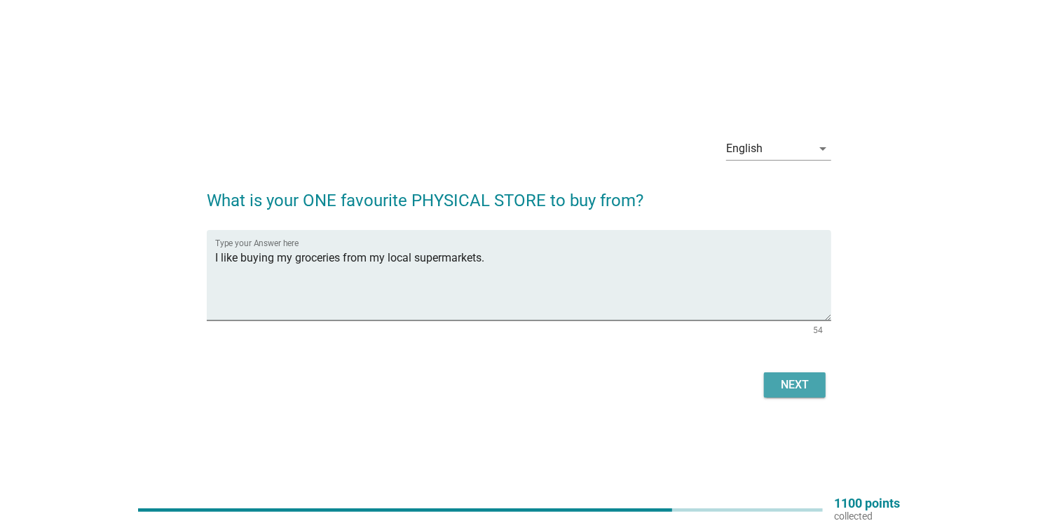
click at [793, 379] on div "Next" at bounding box center [794, 384] width 39 height 17
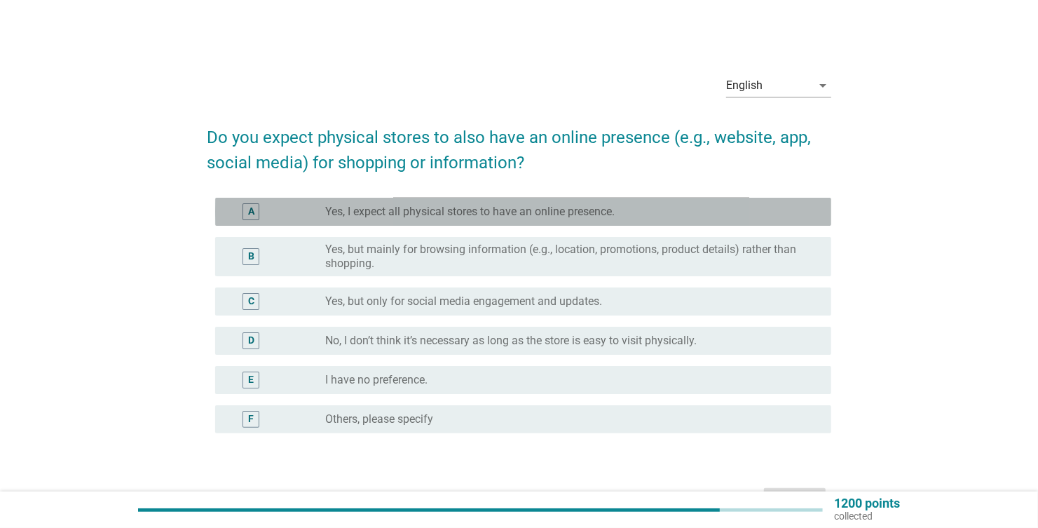
click at [309, 213] on div "A" at bounding box center [275, 211] width 99 height 17
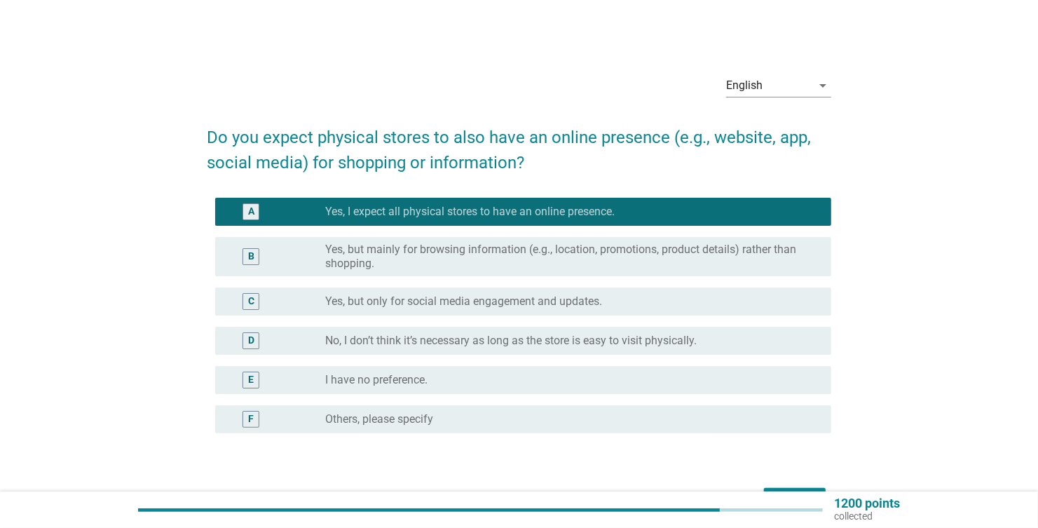
click at [303, 244] on div "B" at bounding box center [275, 257] width 99 height 28
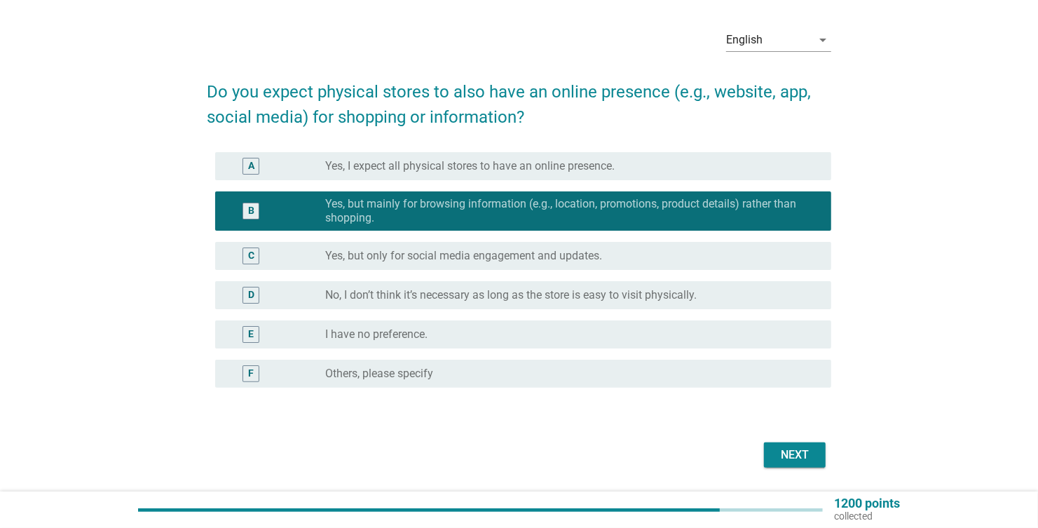
scroll to position [69, 0]
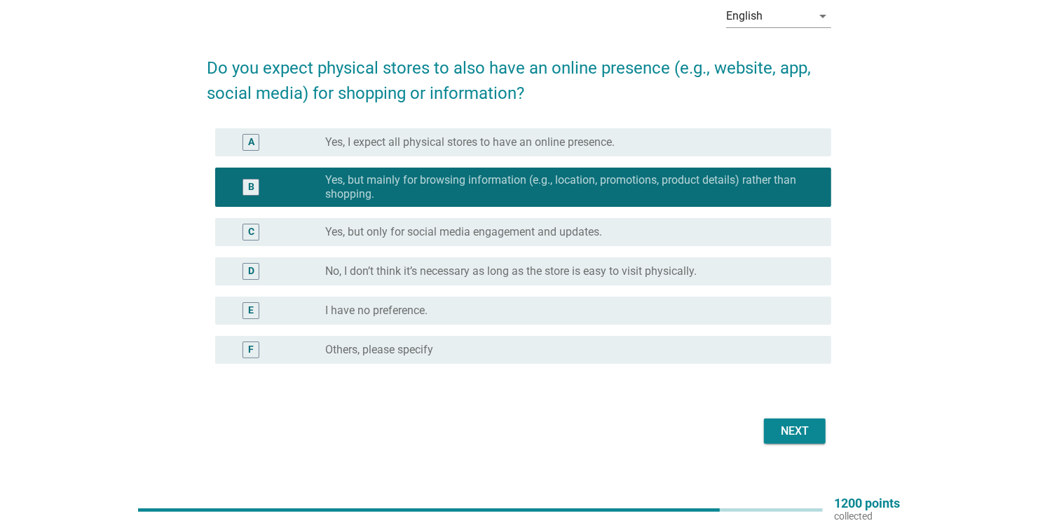
drag, startPoint x: 798, startPoint y: 428, endPoint x: 784, endPoint y: 432, distance: 13.8
click at [797, 428] on div "Next" at bounding box center [794, 431] width 39 height 17
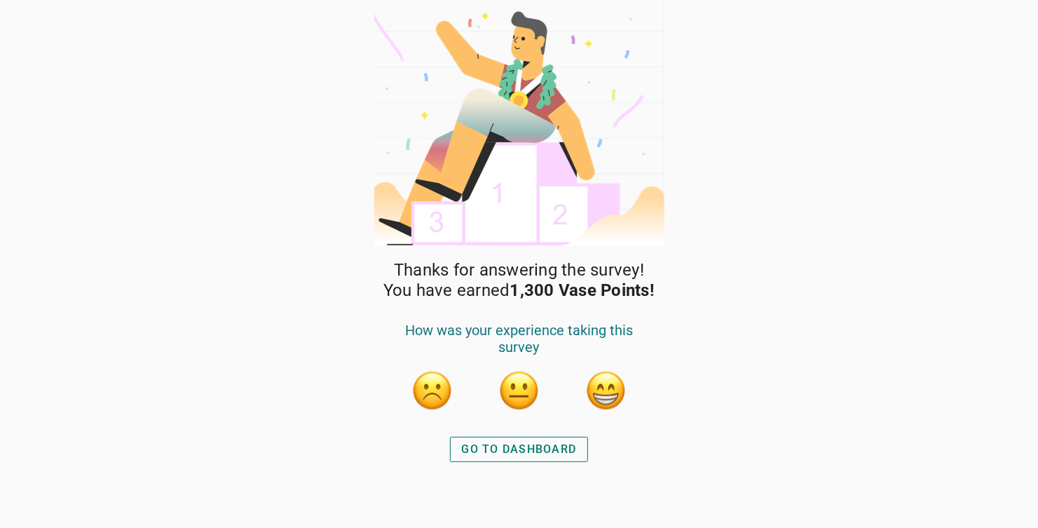
click at [605, 394] on button "button" at bounding box center [606, 390] width 42 height 42
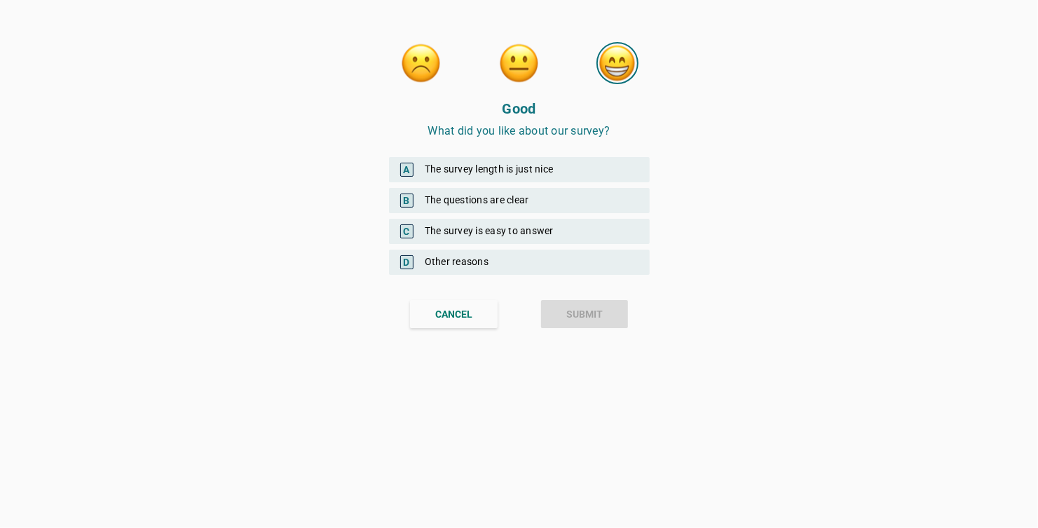
click at [402, 226] on span "C" at bounding box center [406, 231] width 13 height 14
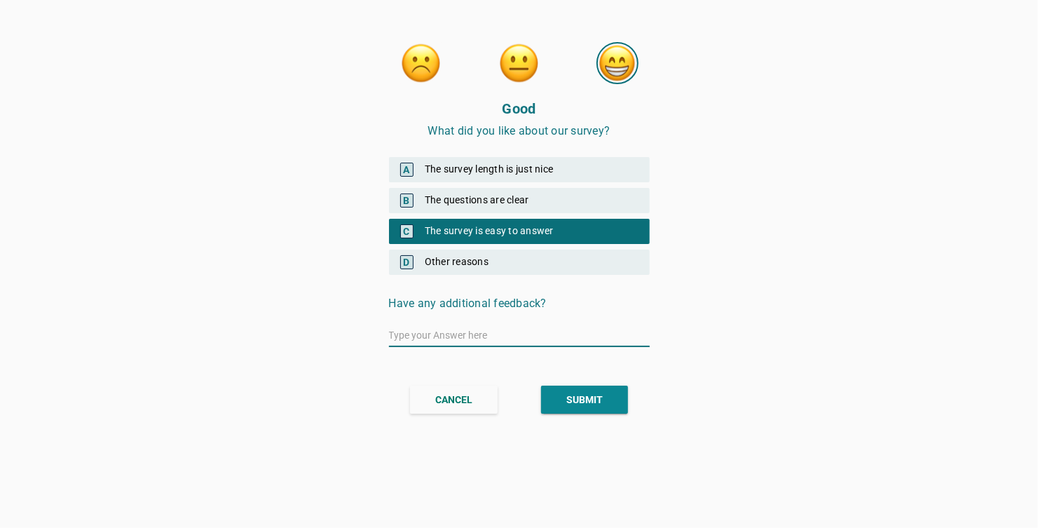
drag, startPoint x: 584, startPoint y: 400, endPoint x: 559, endPoint y: 402, distance: 25.3
click at [585, 400] on div "SUBMIT" at bounding box center [584, 400] width 36 height 15
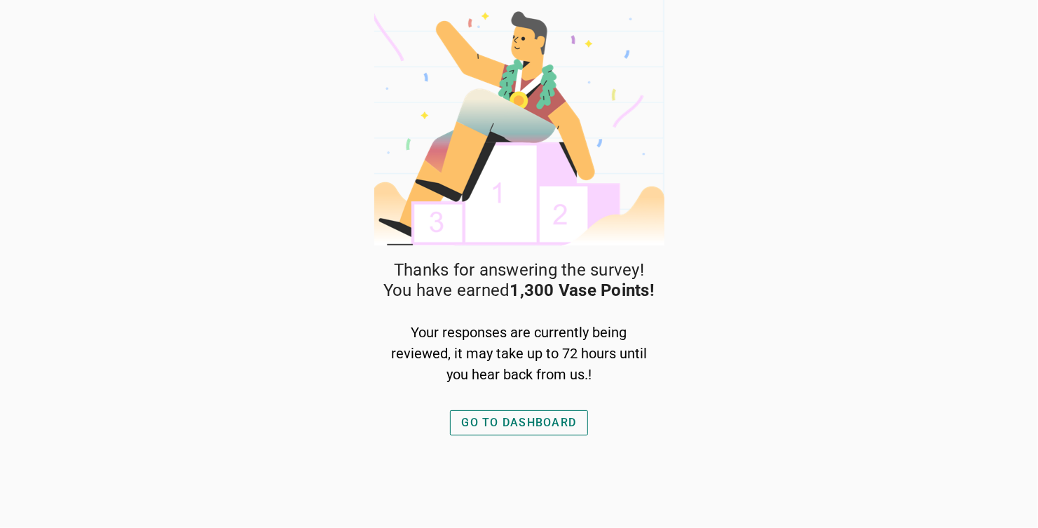
click at [500, 422] on div "GO TO DASHBOARD" at bounding box center [519, 422] width 115 height 17
